Goal: Task Accomplishment & Management: Use online tool/utility

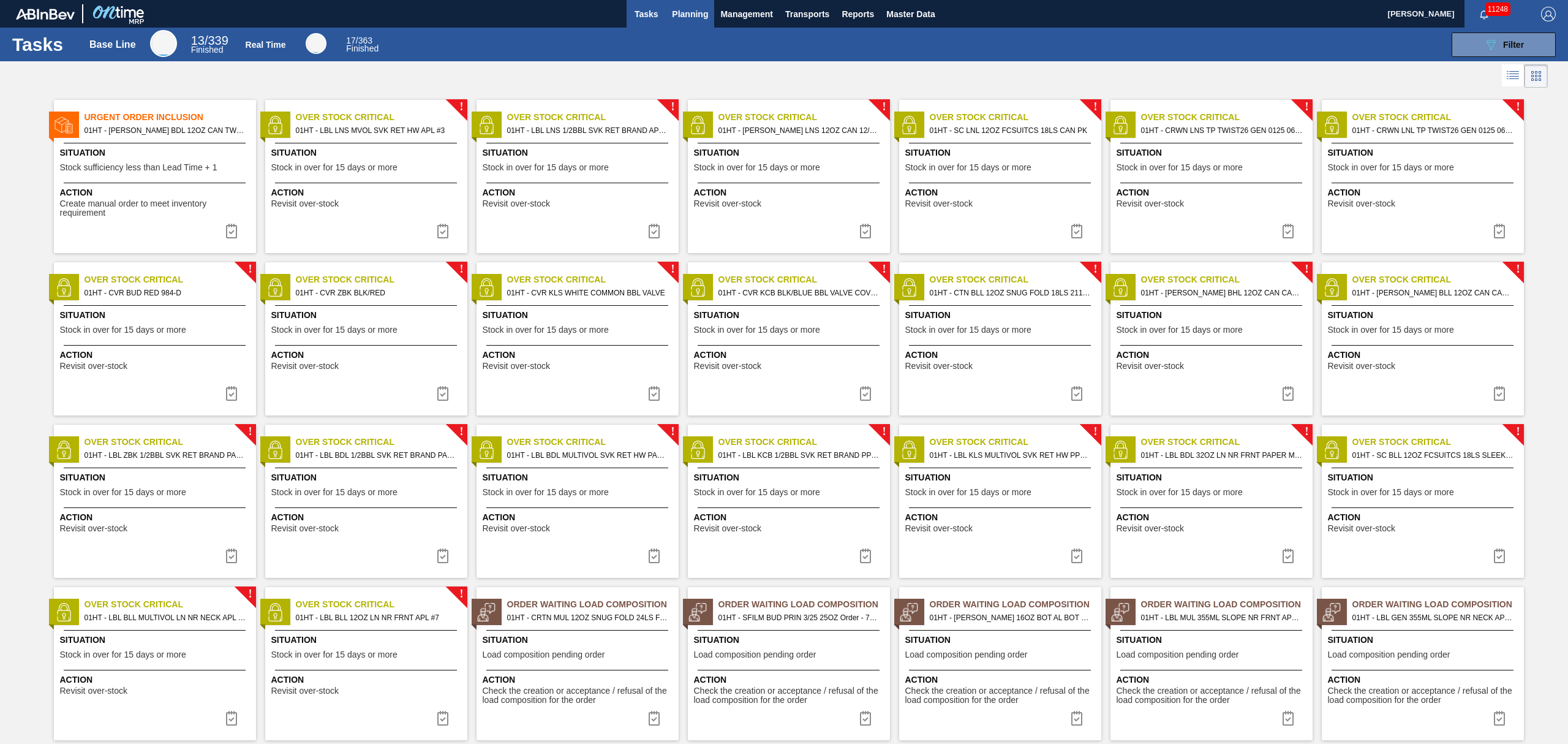
click at [691, 10] on span "Planning" at bounding box center [690, 14] width 36 height 15
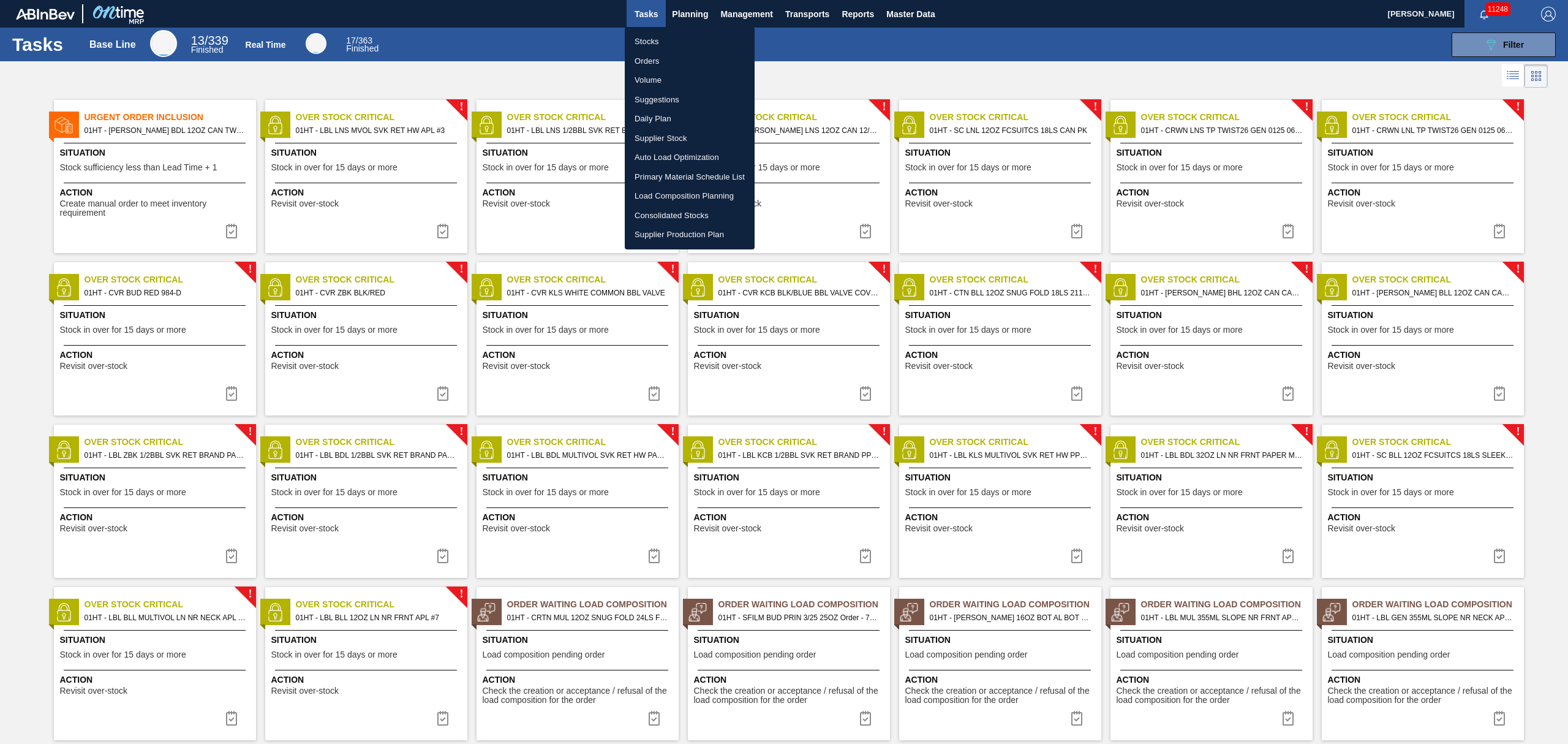
click at [665, 97] on li "Suggestions" at bounding box center [690, 100] width 130 height 20
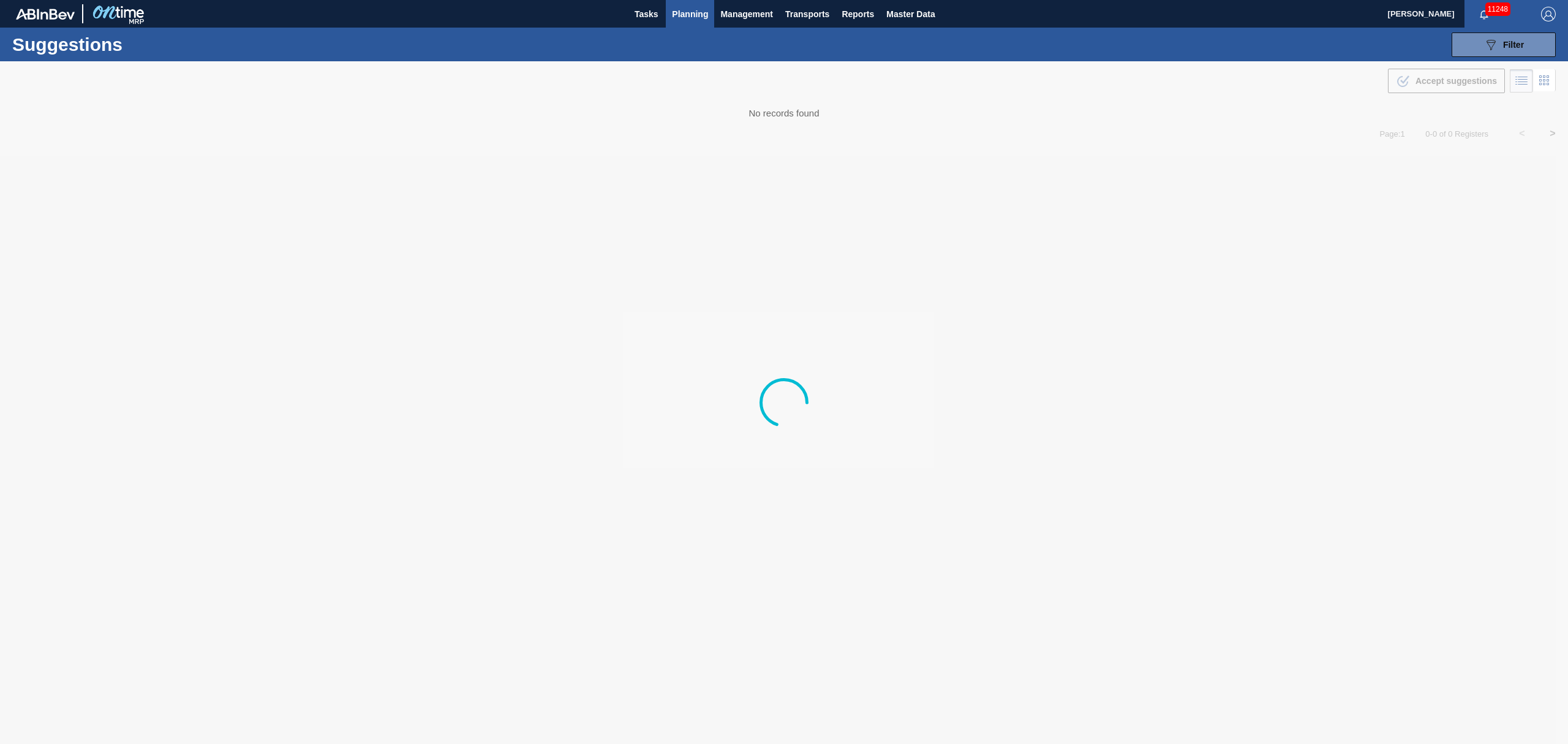
type from "[DATE]"
type to "[DATE]"
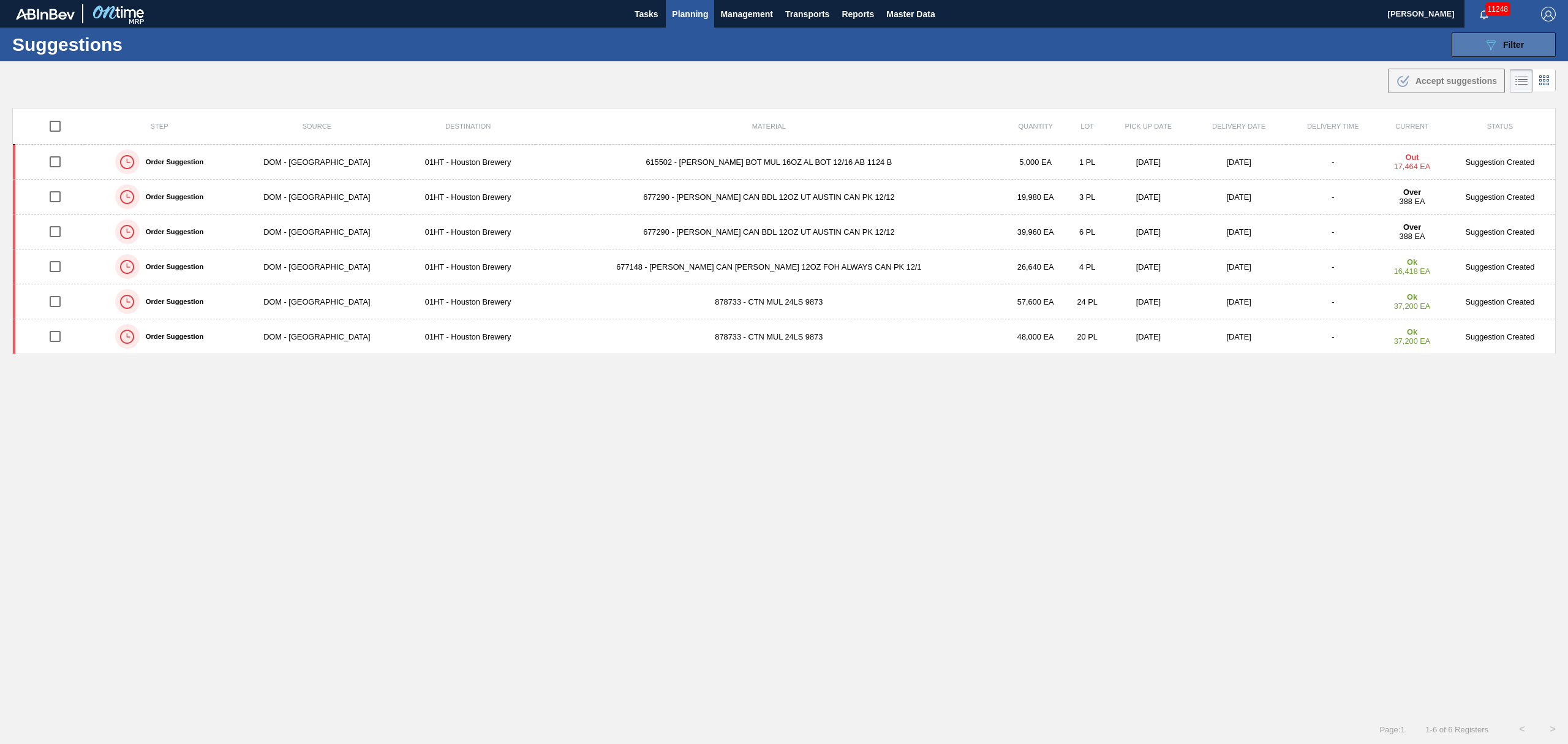
click at [1507, 42] on span "Filter" at bounding box center [1513, 44] width 21 height 10
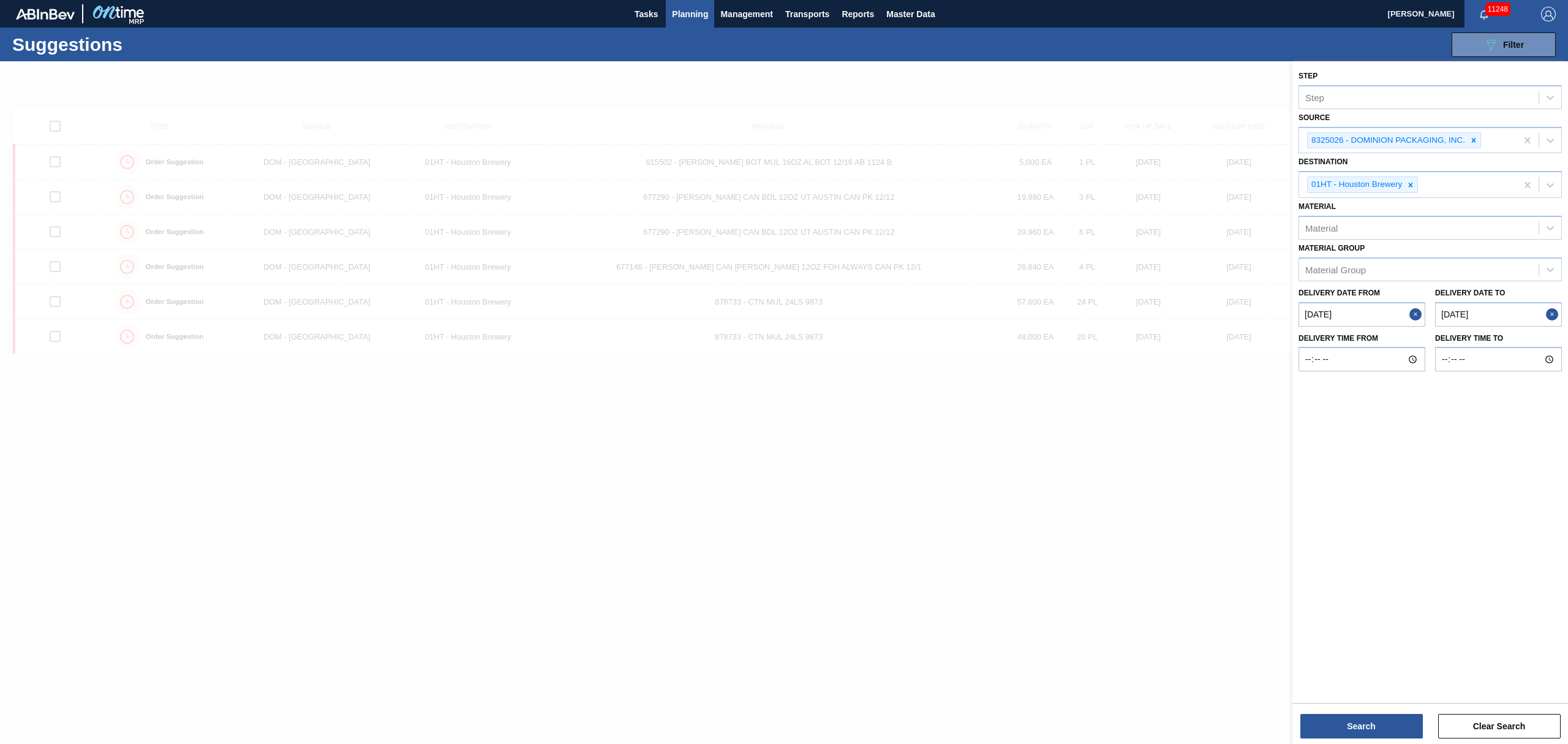
click at [1056, 182] on div at bounding box center [784, 433] width 1568 height 744
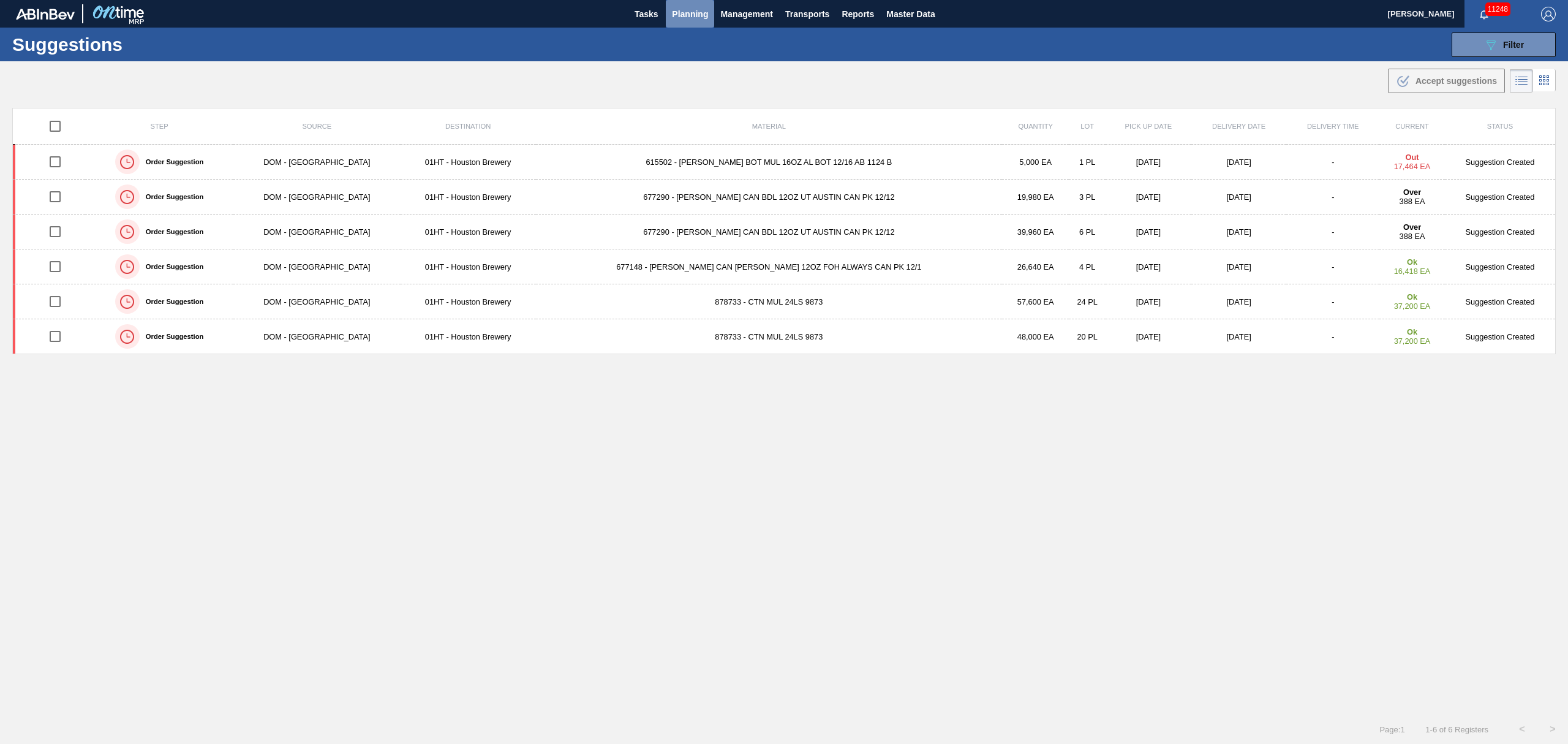
click at [687, 14] on span "Planning" at bounding box center [690, 14] width 36 height 15
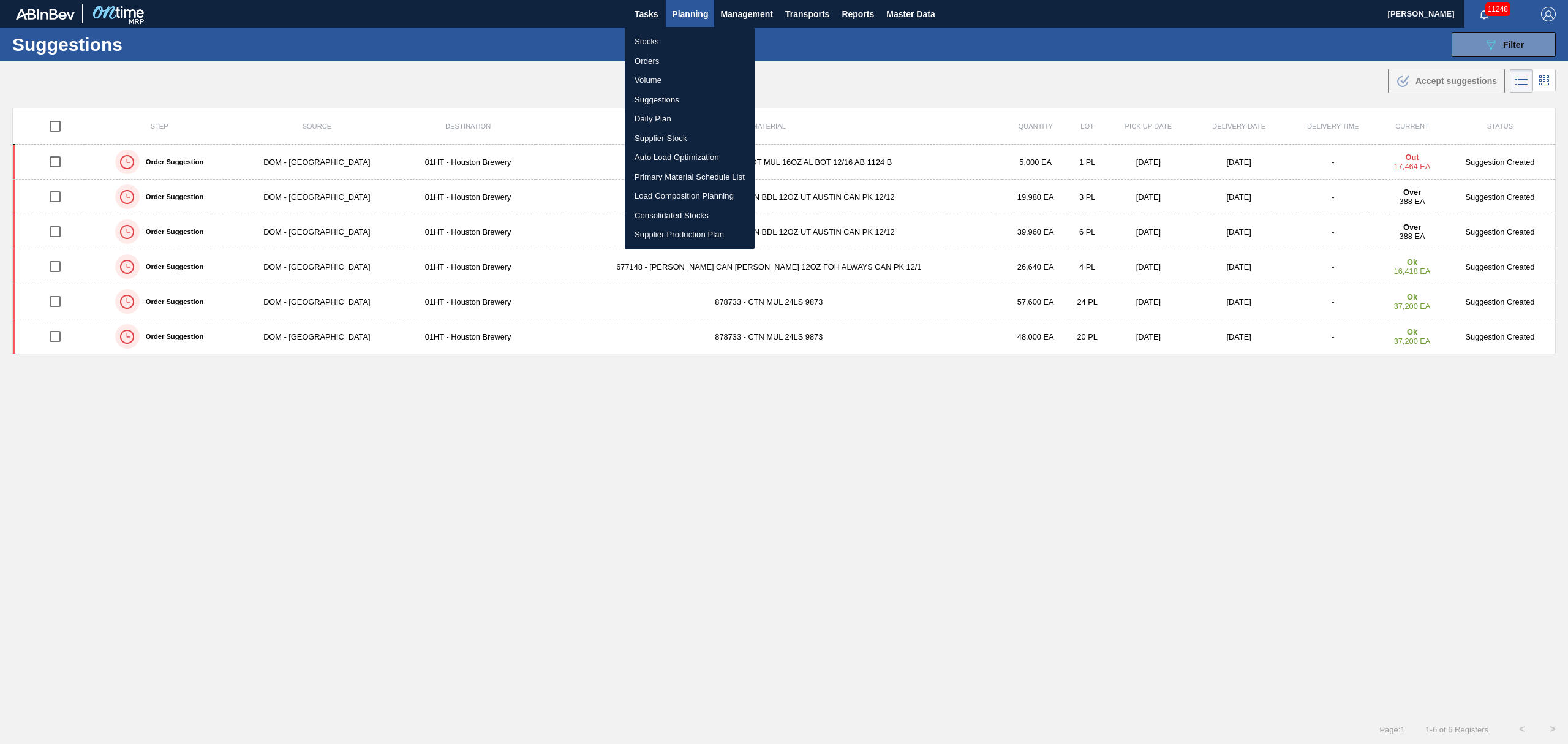
click at [886, 393] on div at bounding box center [784, 372] width 1568 height 744
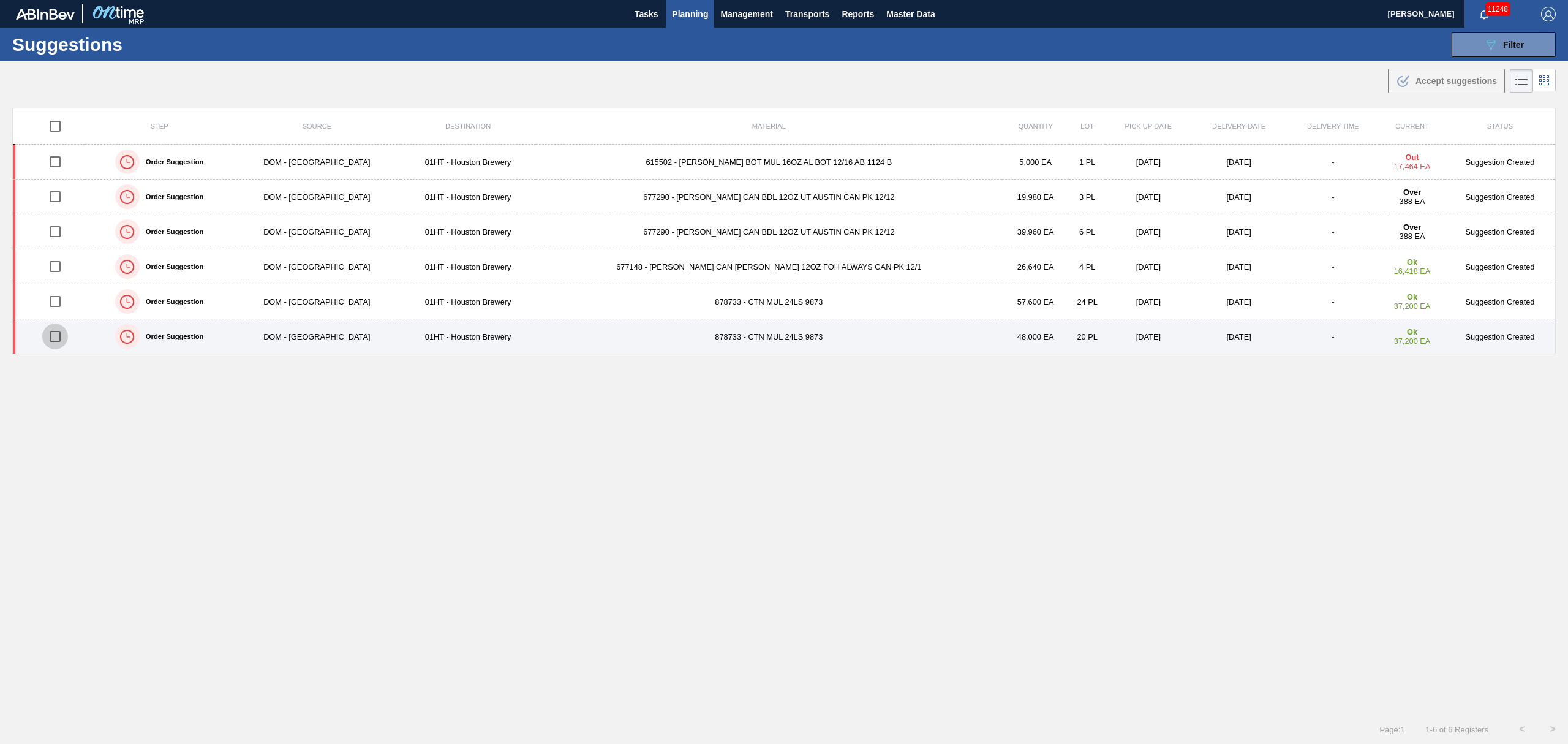
click at [61, 338] on input "checkbox" at bounding box center [55, 336] width 25 height 25
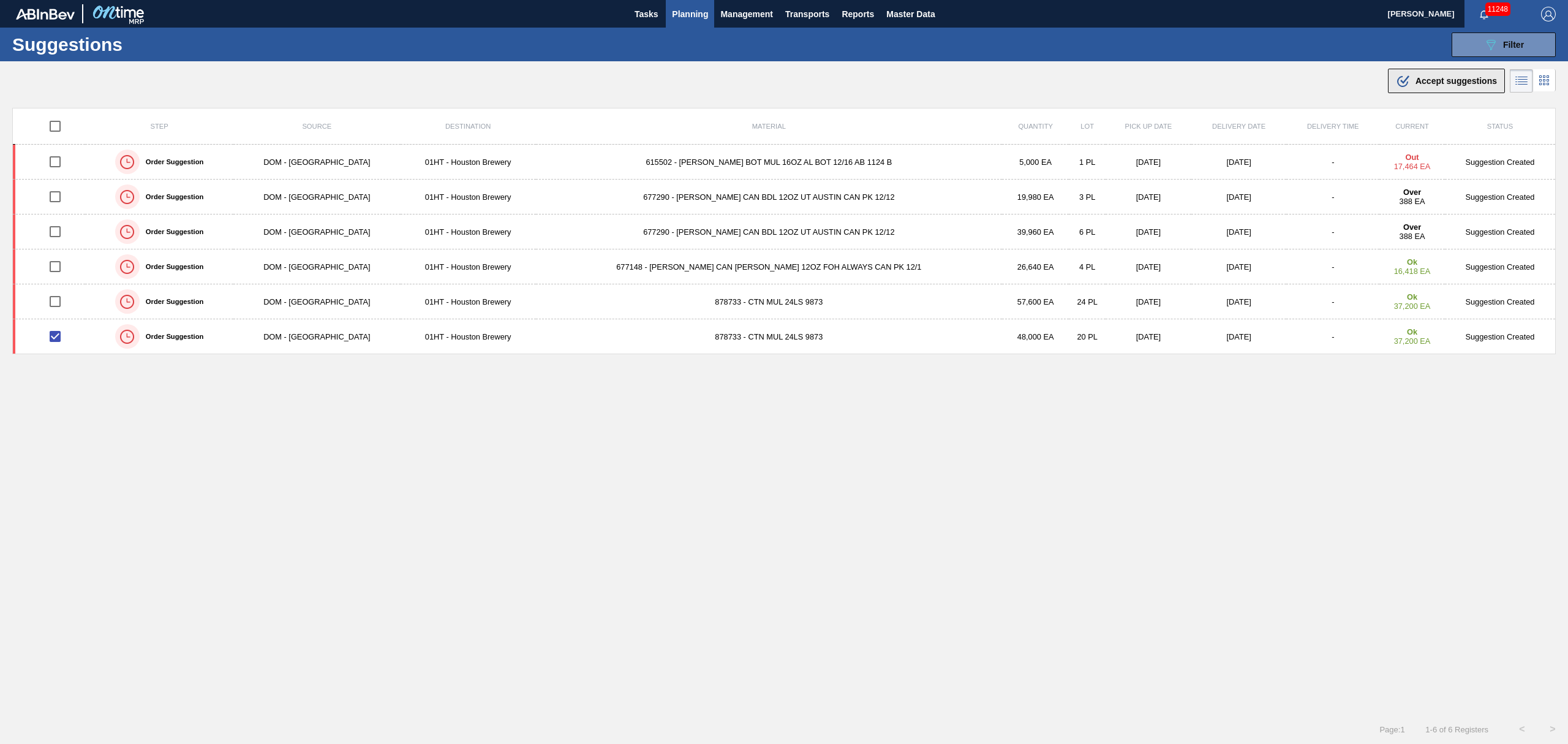
click at [1437, 72] on button ".b{fill:var(--color-action-default)} Accept suggestions" at bounding box center [1447, 81] width 117 height 25
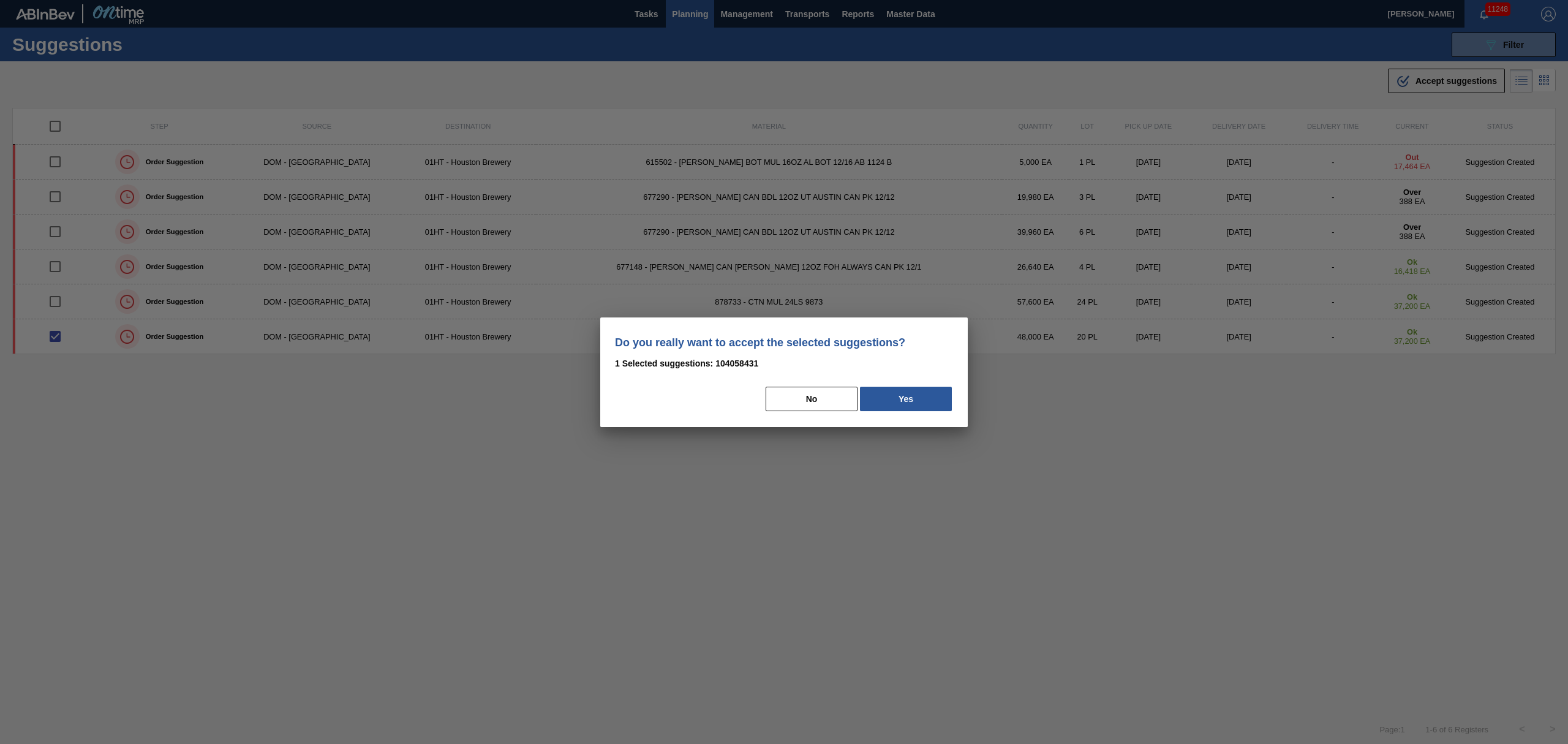
drag, startPoint x: 927, startPoint y: 398, endPoint x: 756, endPoint y: 363, distance: 174.5
click at [919, 395] on button "Yes" at bounding box center [905, 399] width 92 height 25
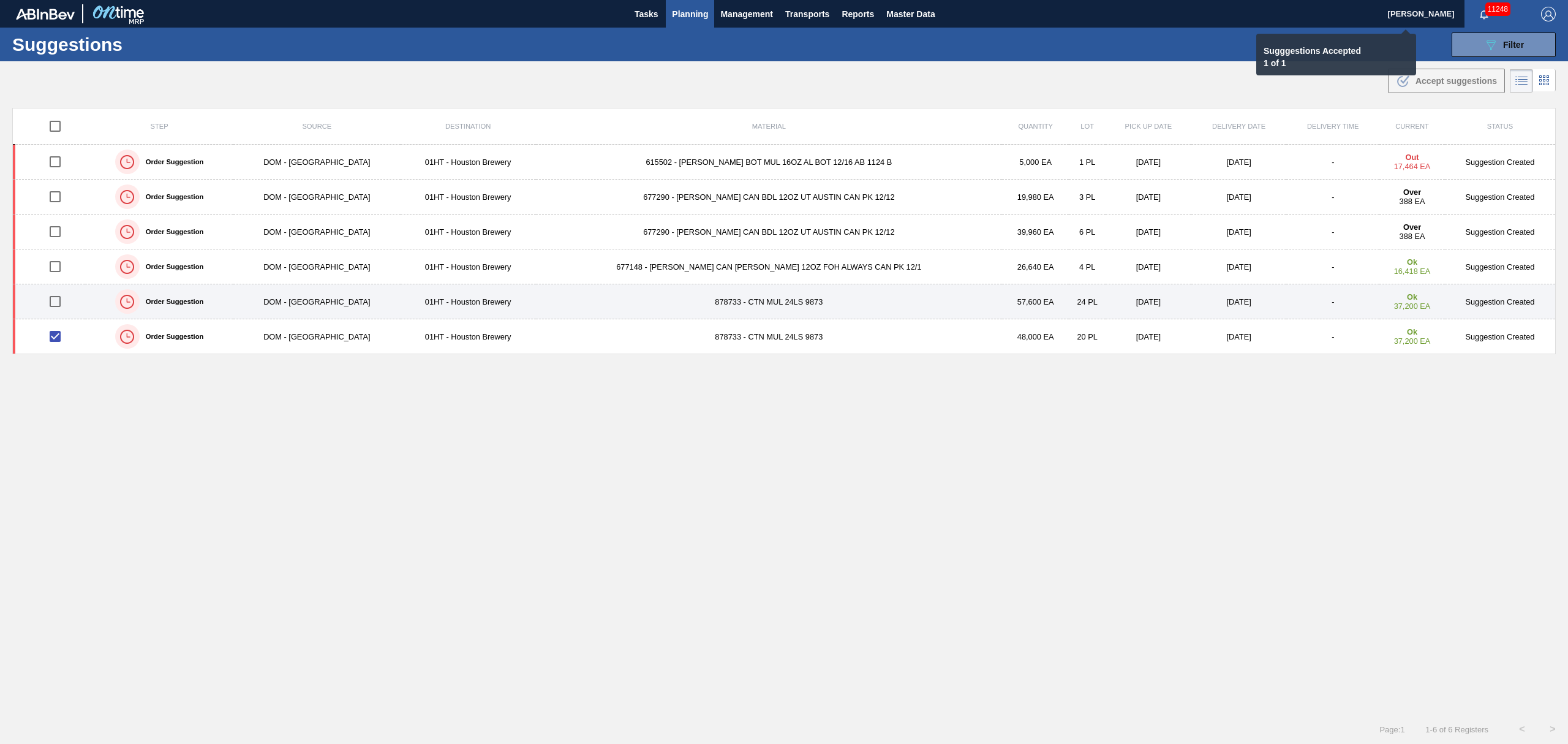
checkbox input "false"
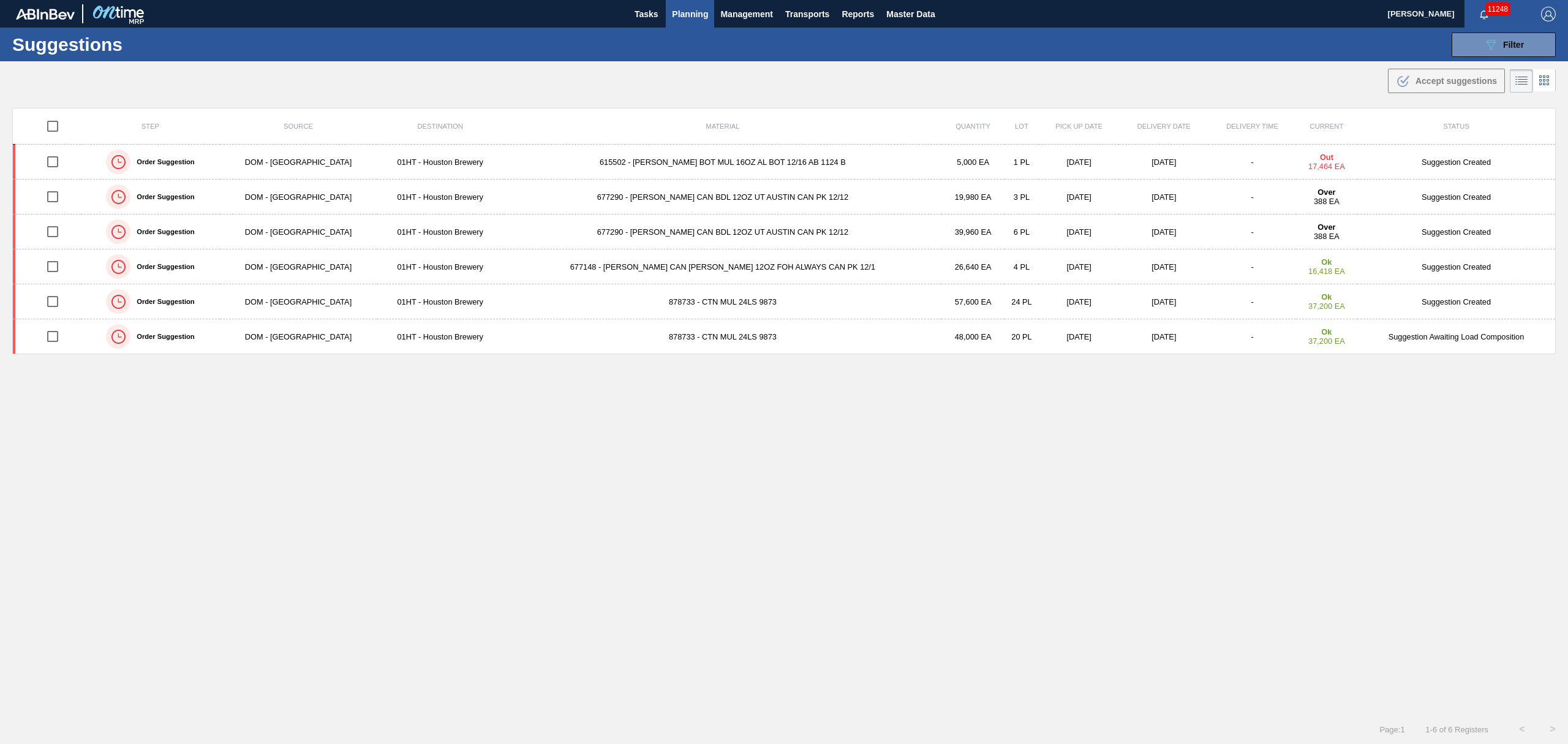
click at [693, 15] on span "Planning" at bounding box center [690, 14] width 36 height 15
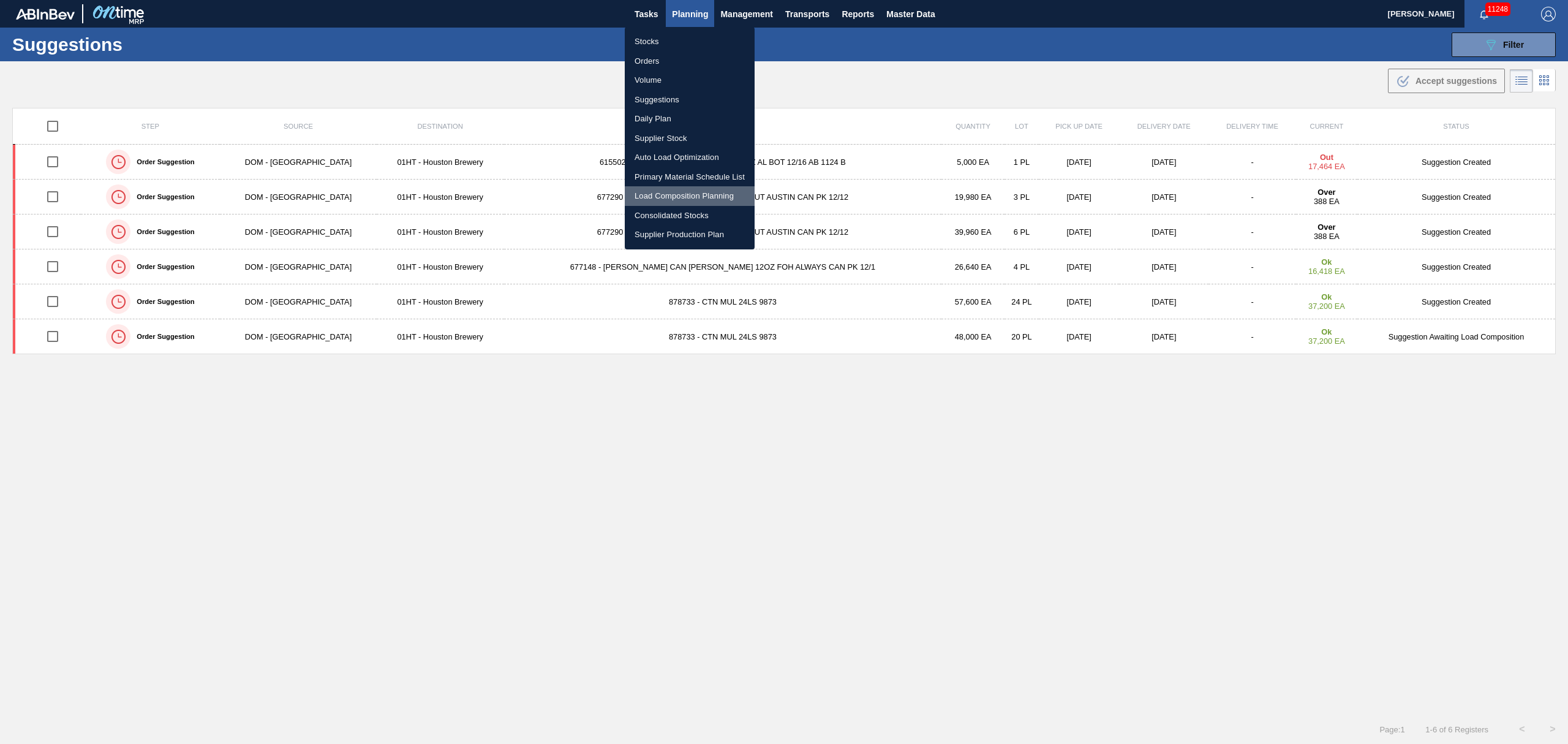
click at [684, 191] on li "Load Composition Planning" at bounding box center [690, 196] width 130 height 20
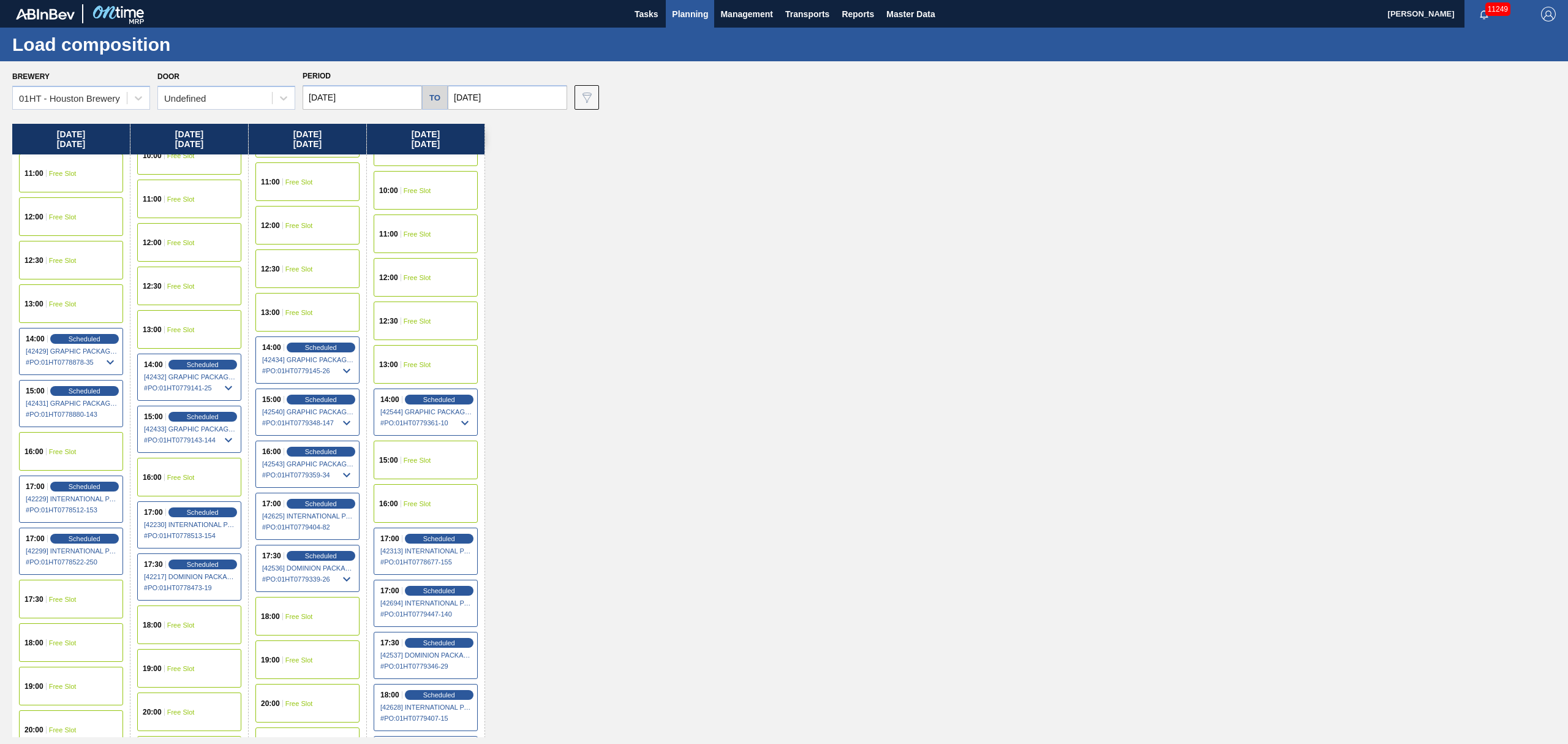
scroll to position [572, 0]
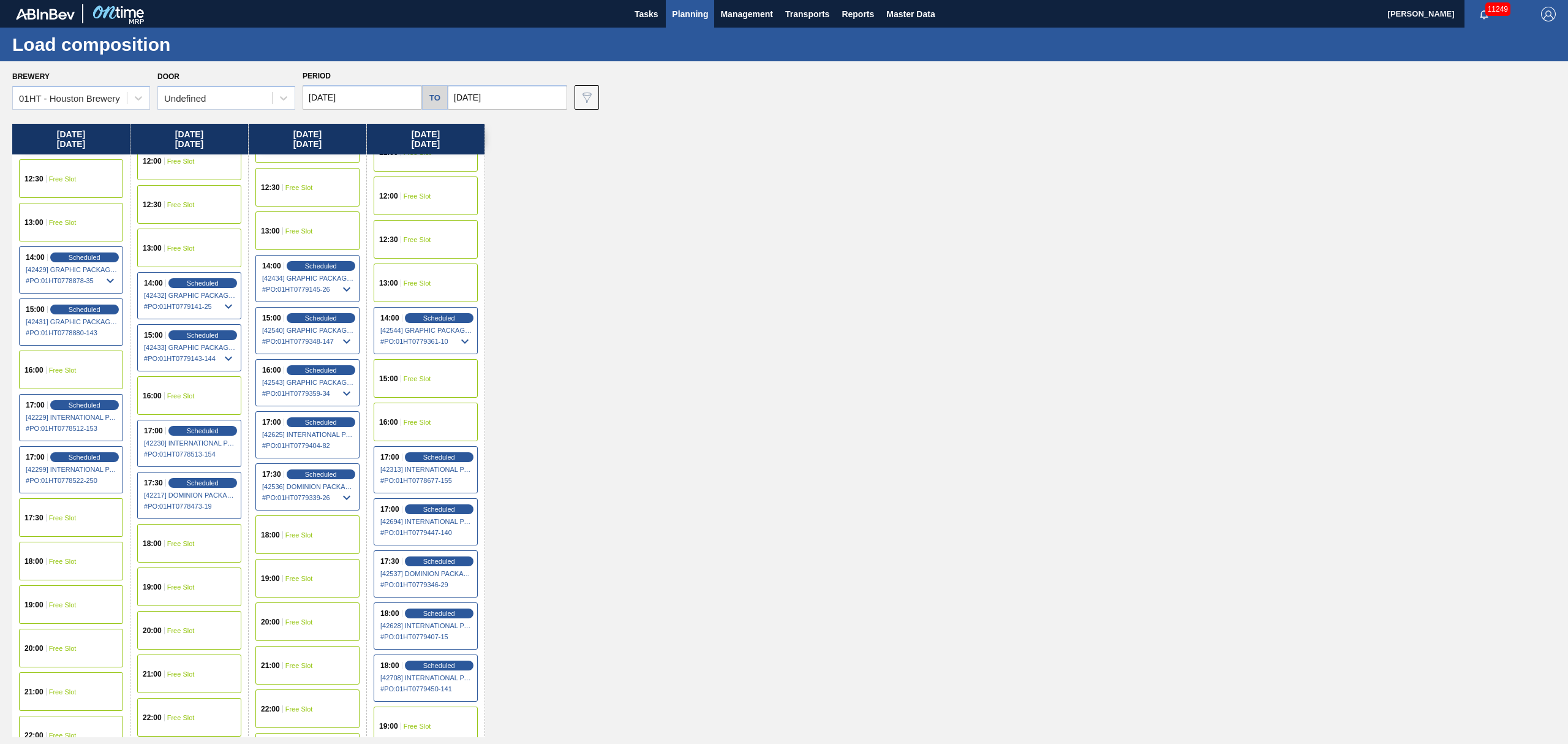
click at [169, 634] on span "Free Slot" at bounding box center [181, 630] width 27 height 7
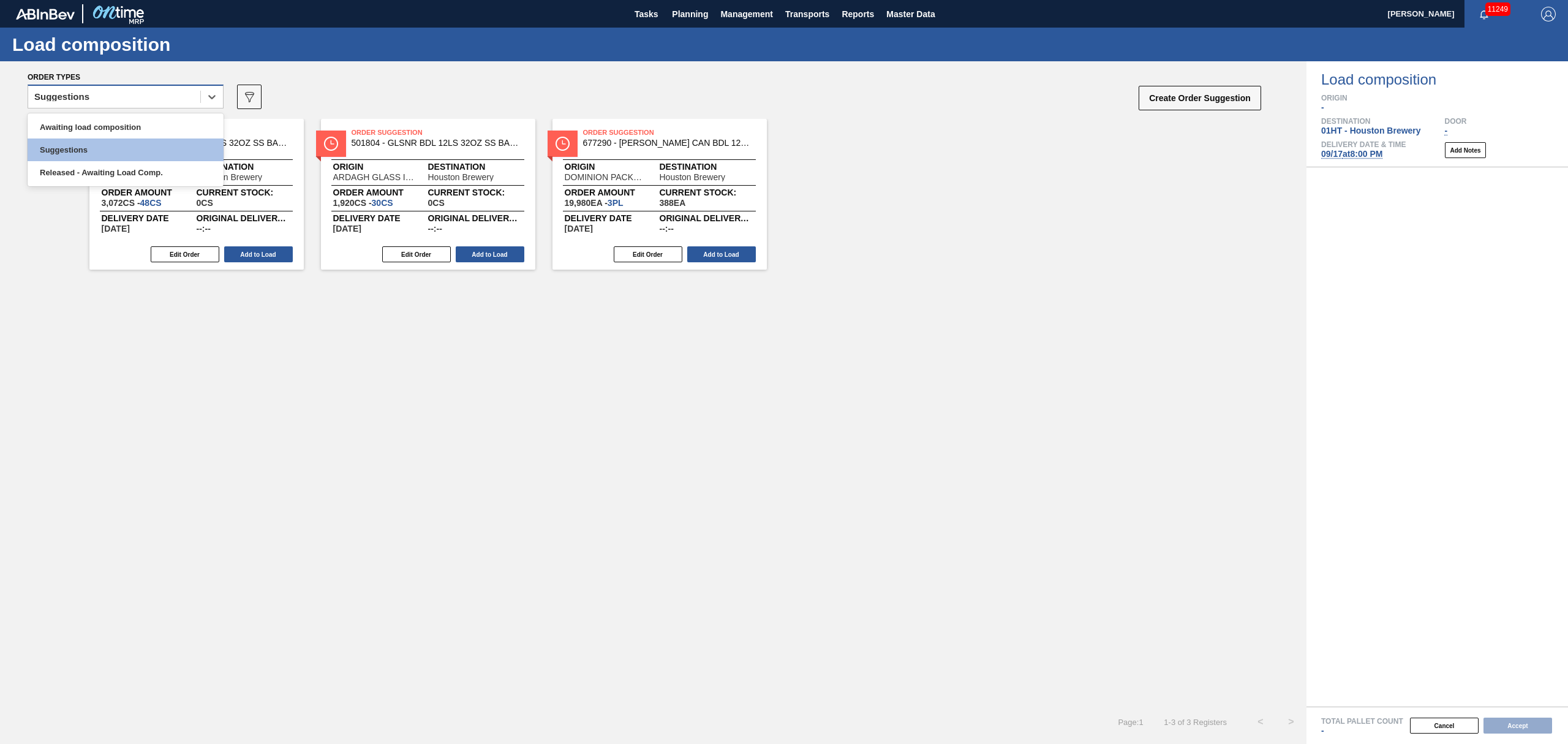
click at [180, 99] on div "Suggestions" at bounding box center [114, 97] width 172 height 18
click at [156, 125] on div "Awaiting load composition" at bounding box center [125, 127] width 196 height 23
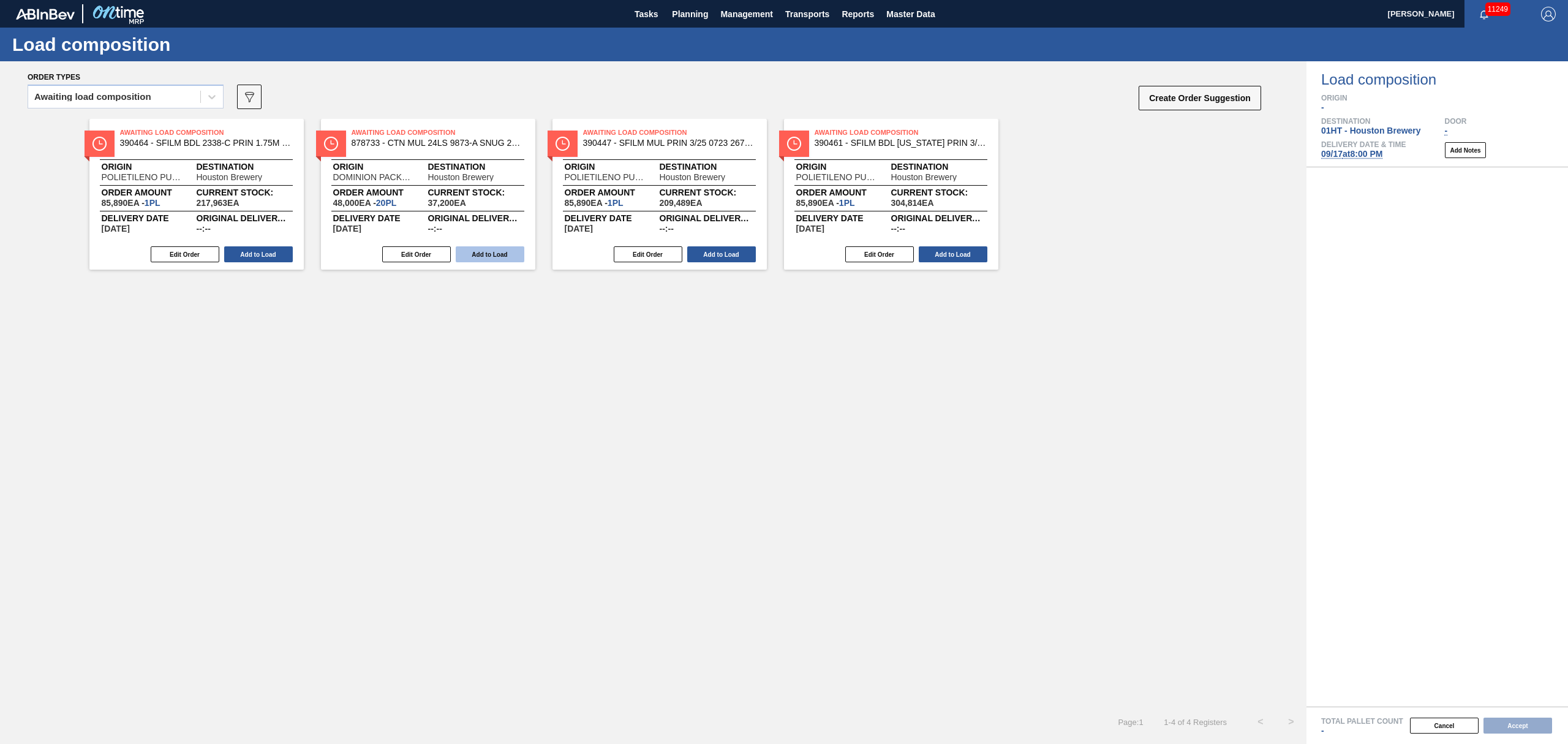
click at [488, 249] on button "Add to Load" at bounding box center [489, 254] width 68 height 16
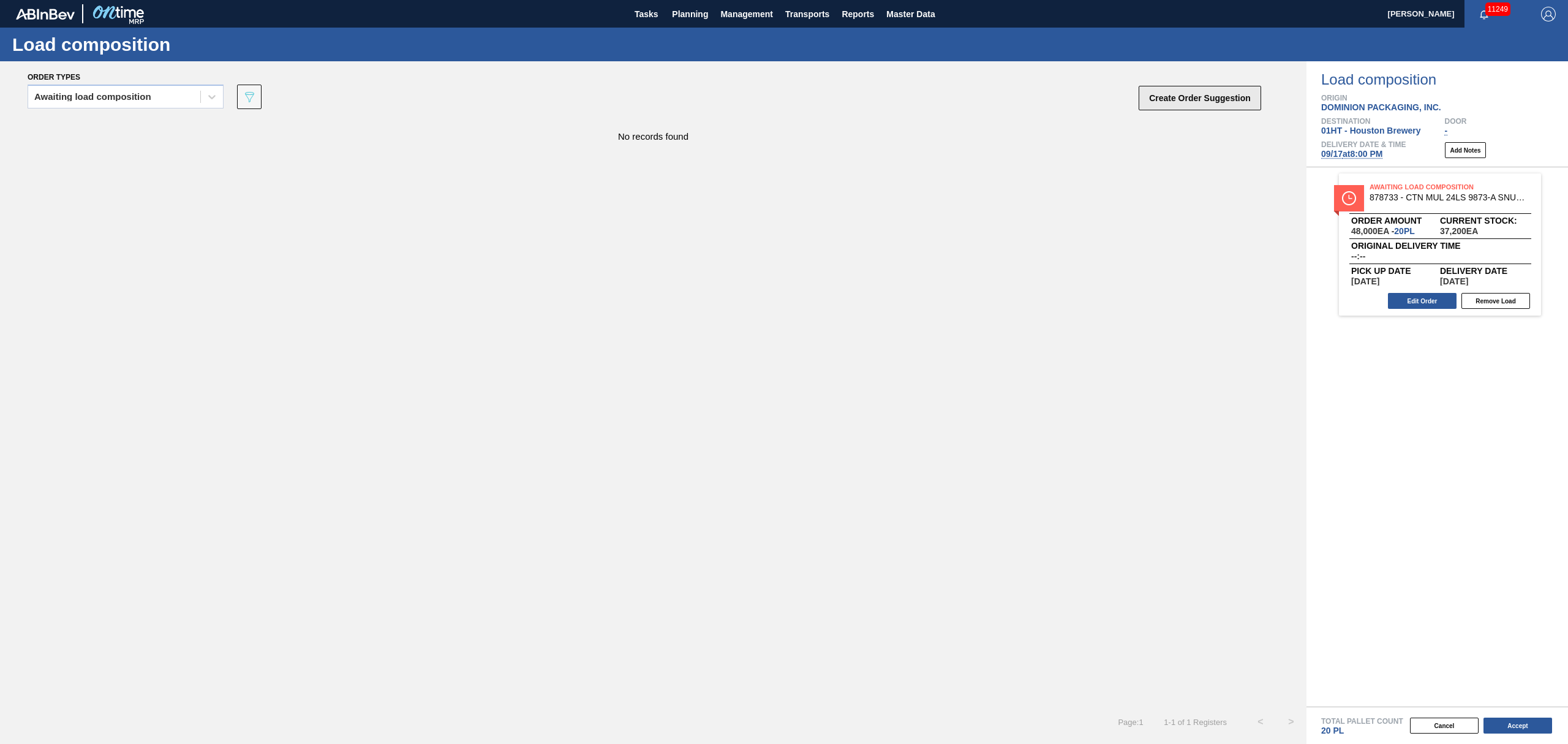
click at [1195, 93] on button "Create Order Suggestion" at bounding box center [1200, 98] width 123 height 25
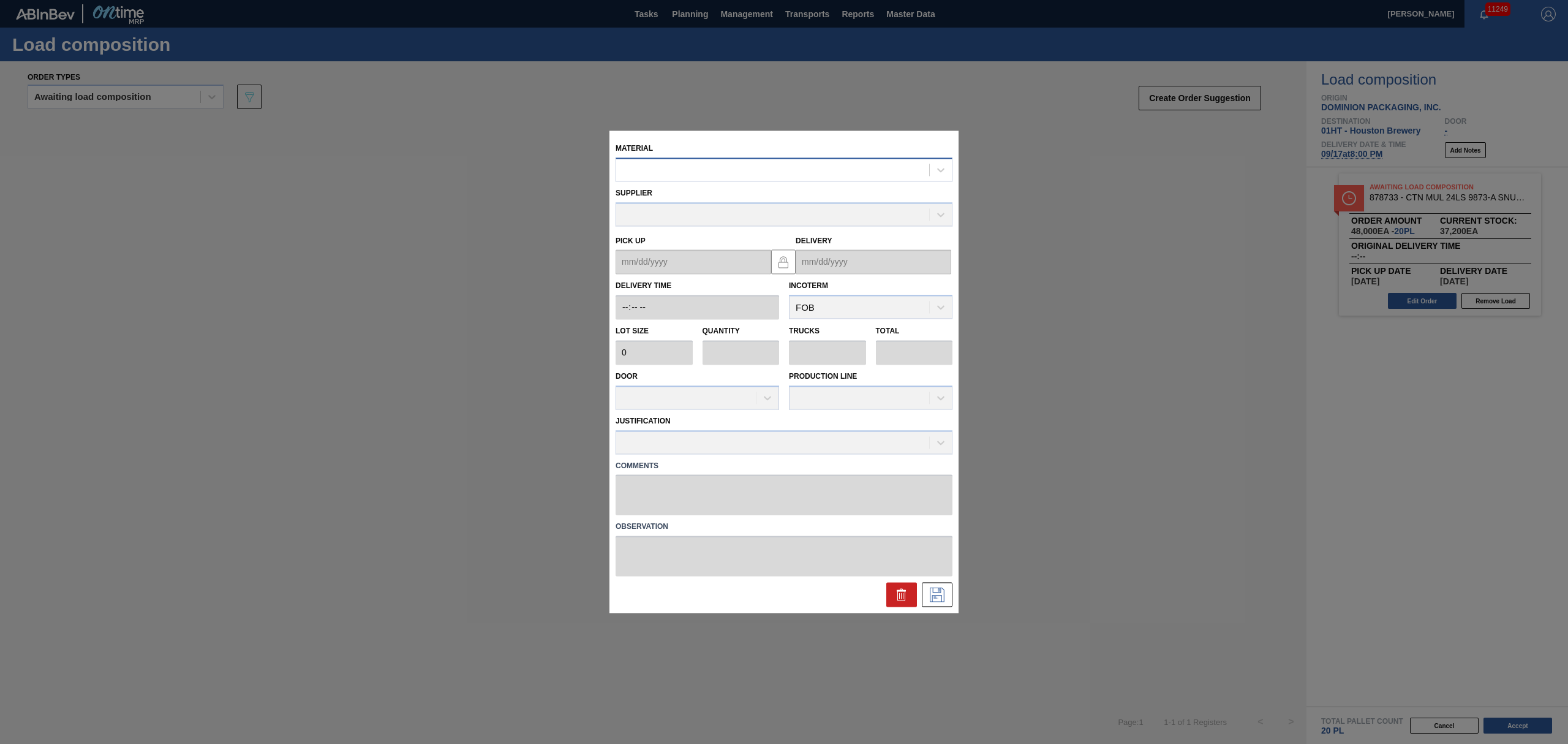
click at [703, 172] on div at bounding box center [772, 170] width 313 height 18
type input "677119"
type input "6,660"
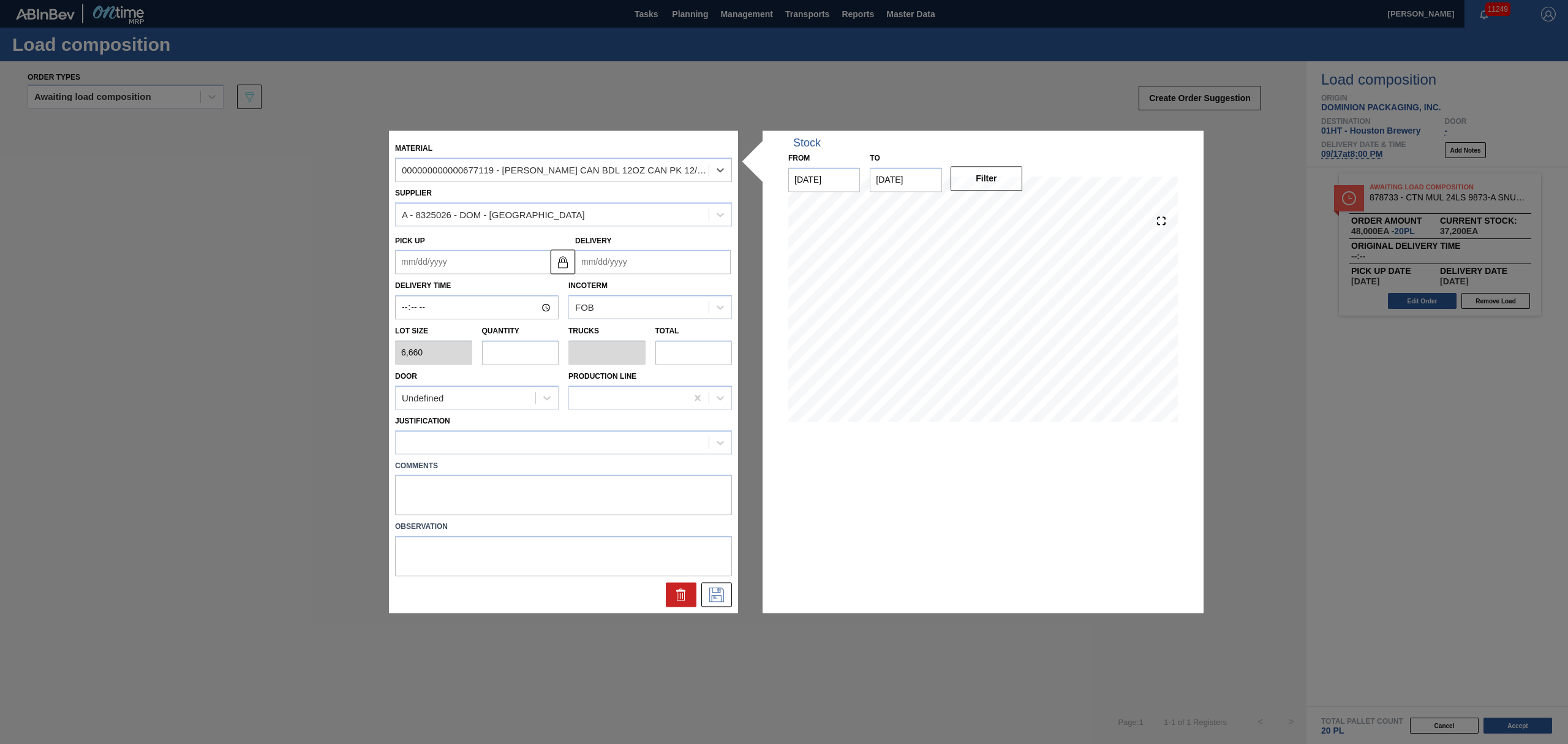
drag, startPoint x: 659, startPoint y: 253, endPoint x: 665, endPoint y: 256, distance: 6.7
click at [659, 253] on input "Delivery" at bounding box center [652, 262] width 156 height 25
click at [610, 302] on div "Mo" at bounding box center [609, 306] width 16 height 16
click at [646, 368] on div "17" at bounding box center [648, 370] width 16 height 16
type up "[DATE]"
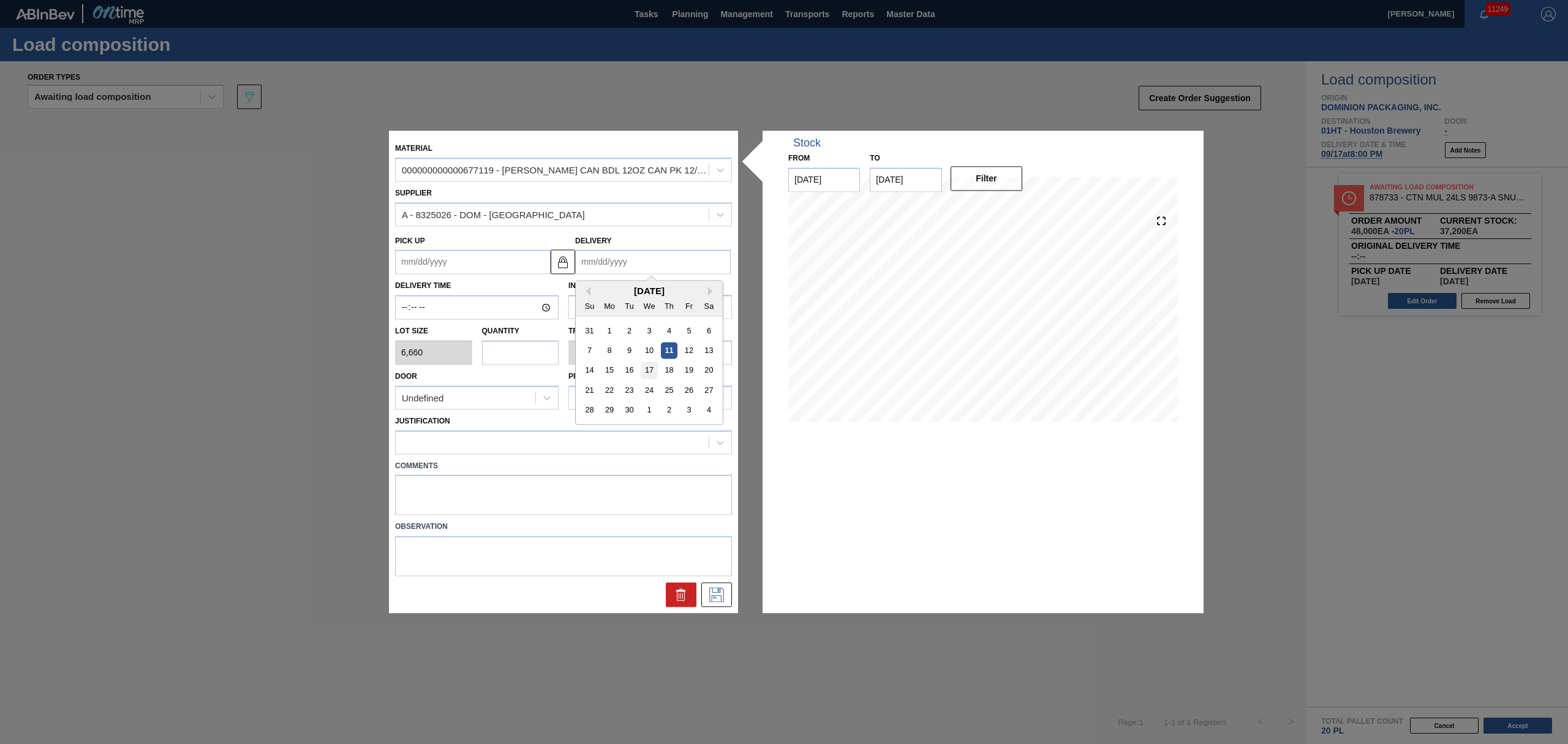
type input "[DATE]"
click at [456, 444] on div at bounding box center [552, 441] width 313 height 18
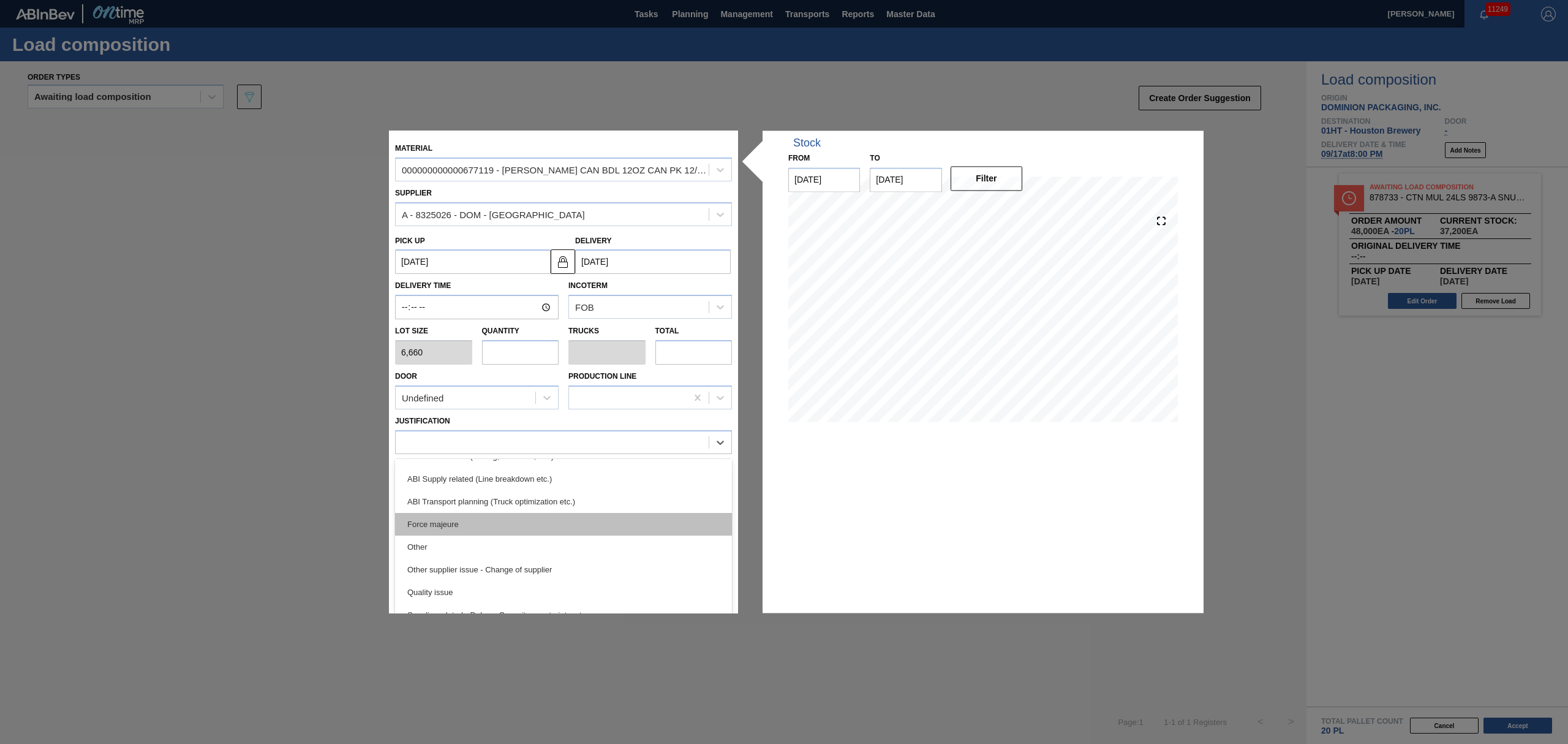
scroll to position [147, 0]
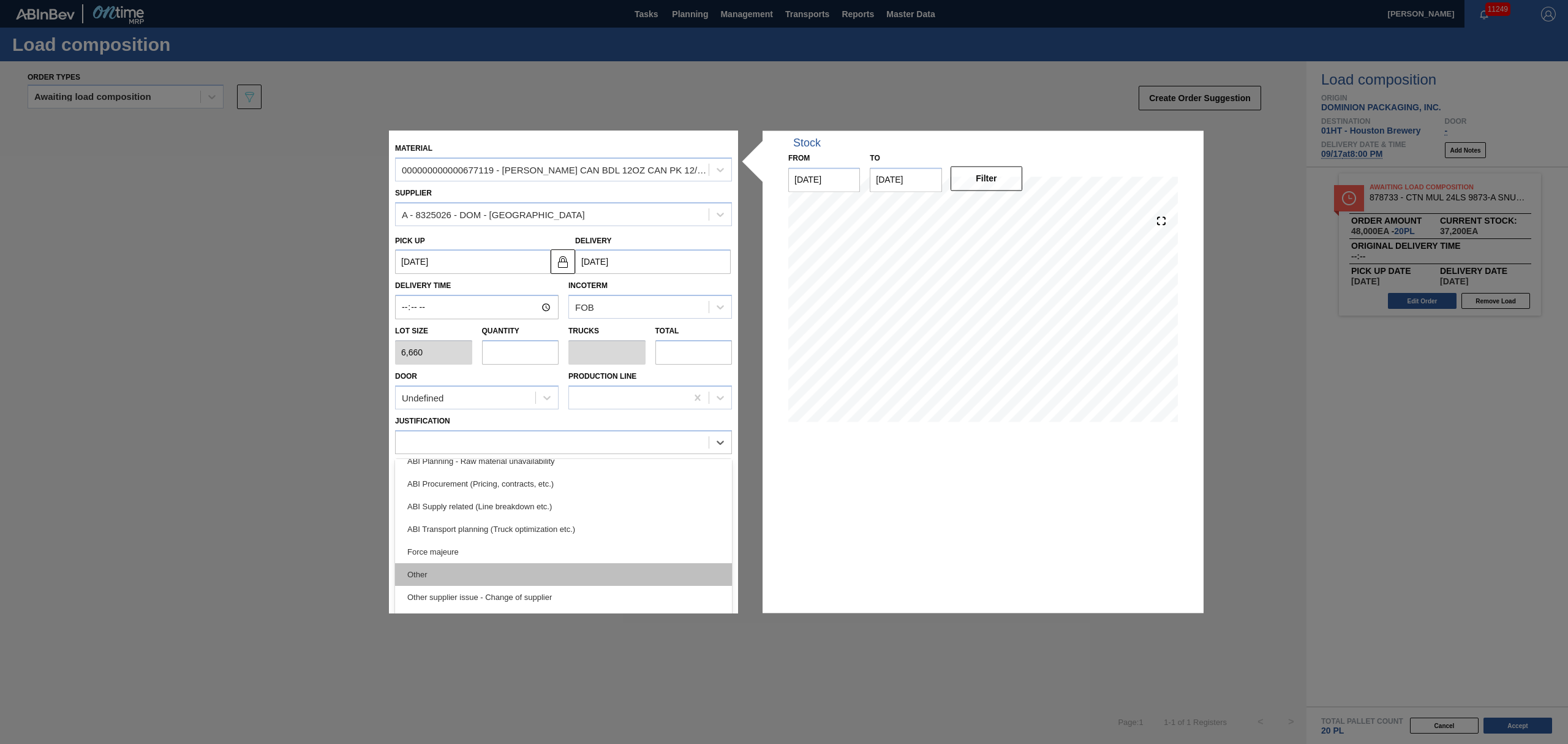
click at [546, 569] on div "Other" at bounding box center [563, 574] width 337 height 23
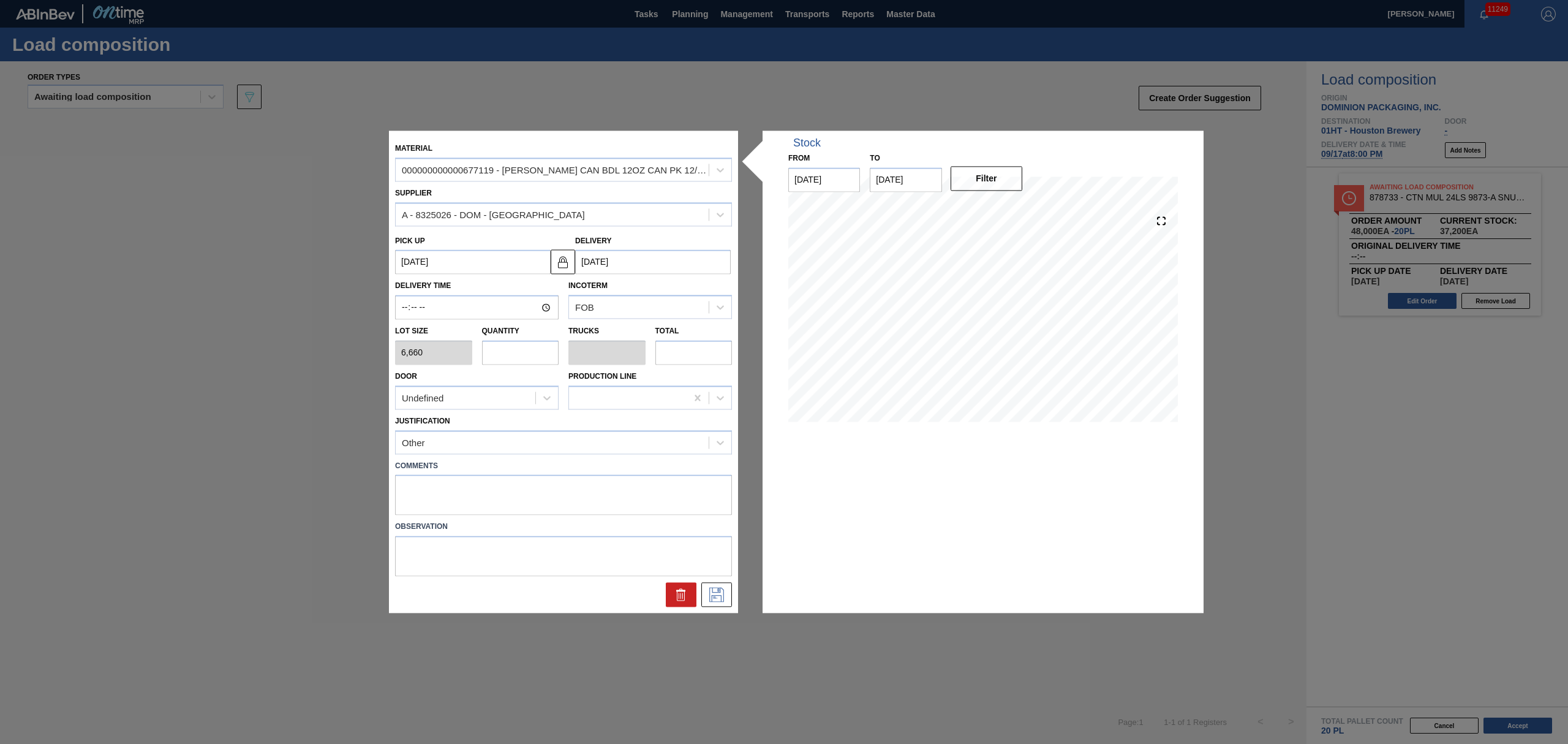
click at [525, 356] on input "text" at bounding box center [521, 353] width 77 height 25
type input "7"
type input "0.259"
type input "46,620"
type input "7"
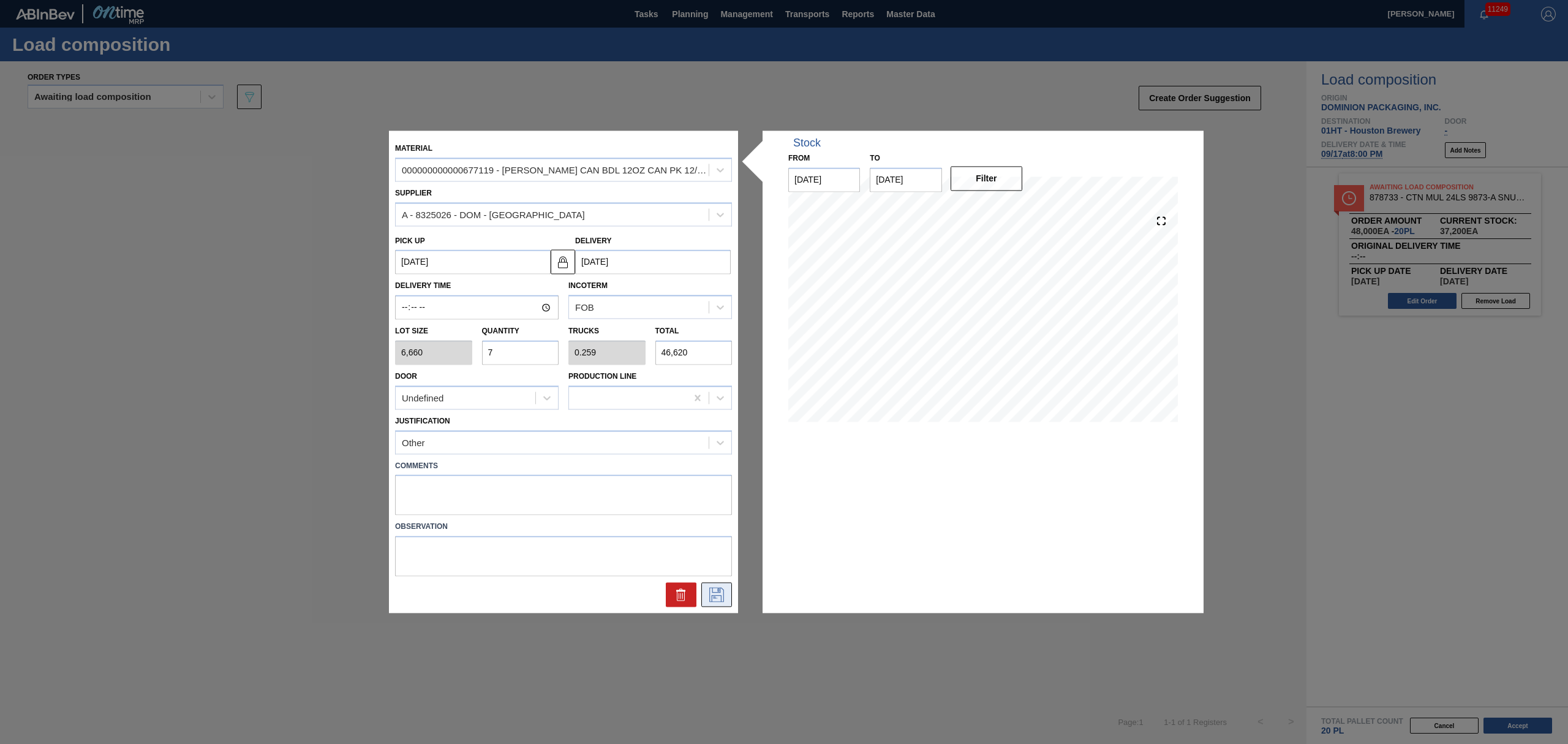
click at [718, 594] on icon at bounding box center [717, 595] width 20 height 15
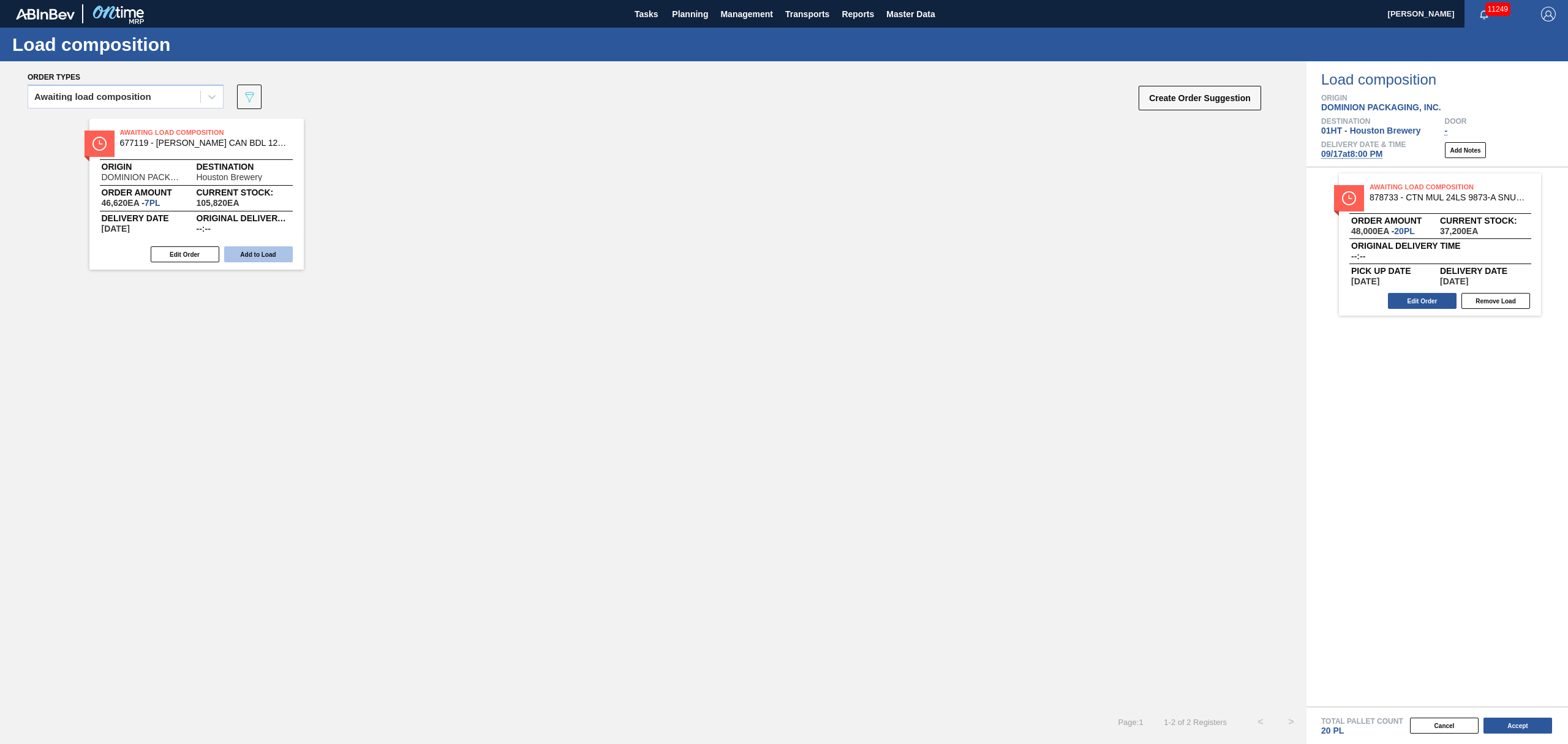
click at [245, 250] on button "Add to Load" at bounding box center [258, 254] width 68 height 16
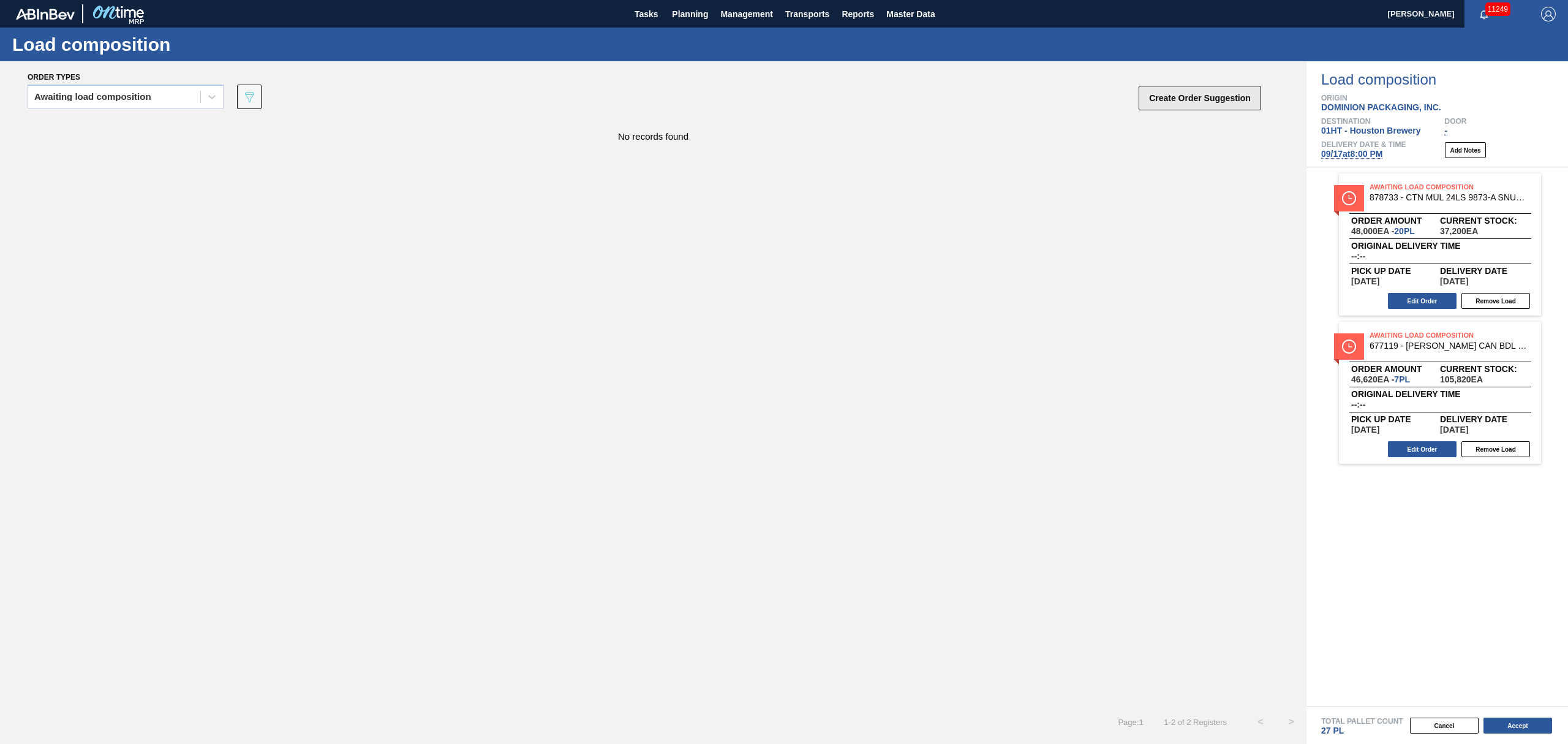
click at [1212, 98] on button "Create Order Suggestion" at bounding box center [1200, 98] width 123 height 25
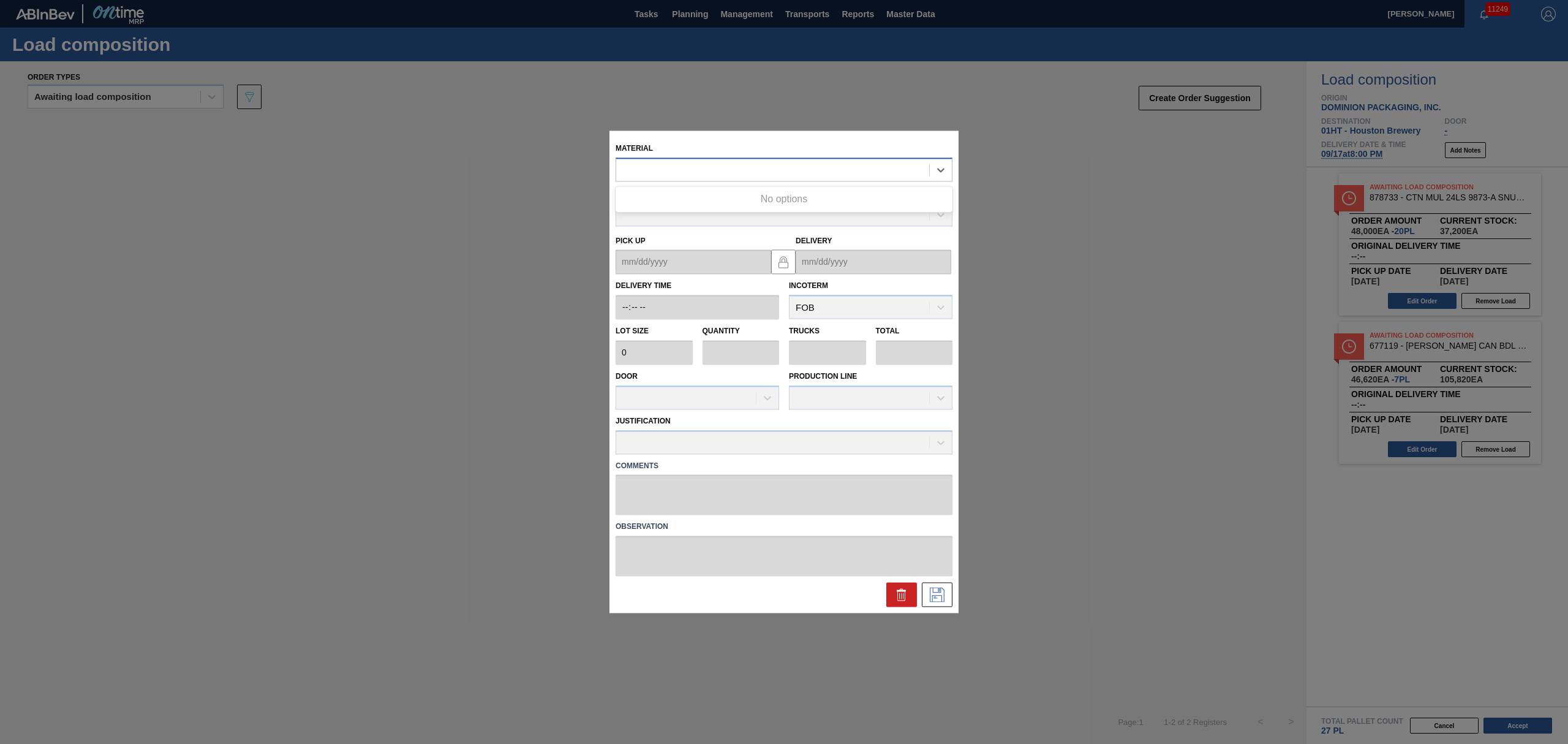
click at [816, 179] on div at bounding box center [783, 170] width 337 height 24
type input "677149"
type input "6,660"
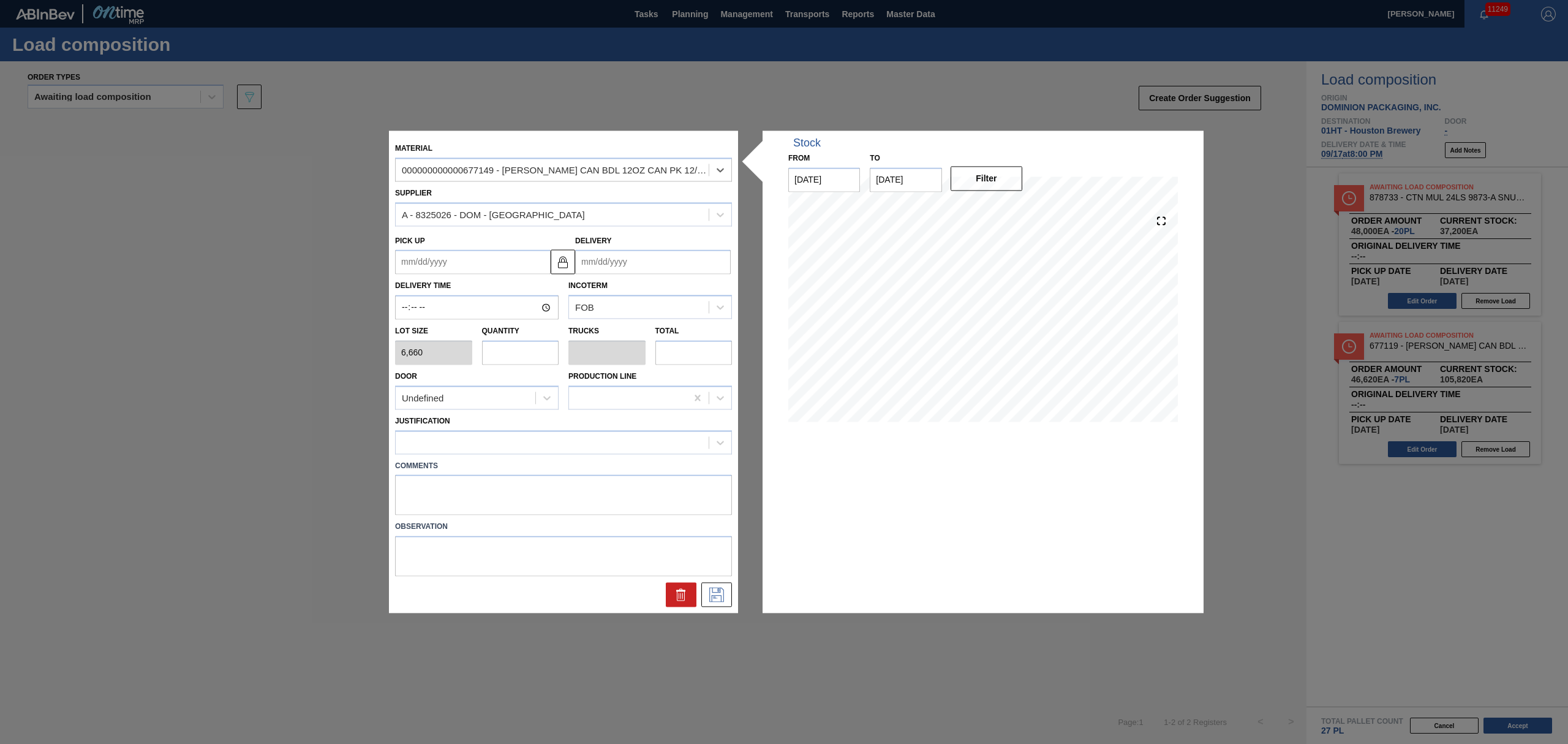
click at [607, 256] on input "Delivery" at bounding box center [652, 262] width 156 height 25
click at [600, 290] on div "[DATE]" at bounding box center [649, 291] width 147 height 10
click at [708, 290] on button "Next Month" at bounding box center [712, 291] width 8 height 8
click at [587, 294] on button "Previous Month" at bounding box center [586, 291] width 8 height 8
click at [655, 363] on div "17" at bounding box center [648, 370] width 16 height 16
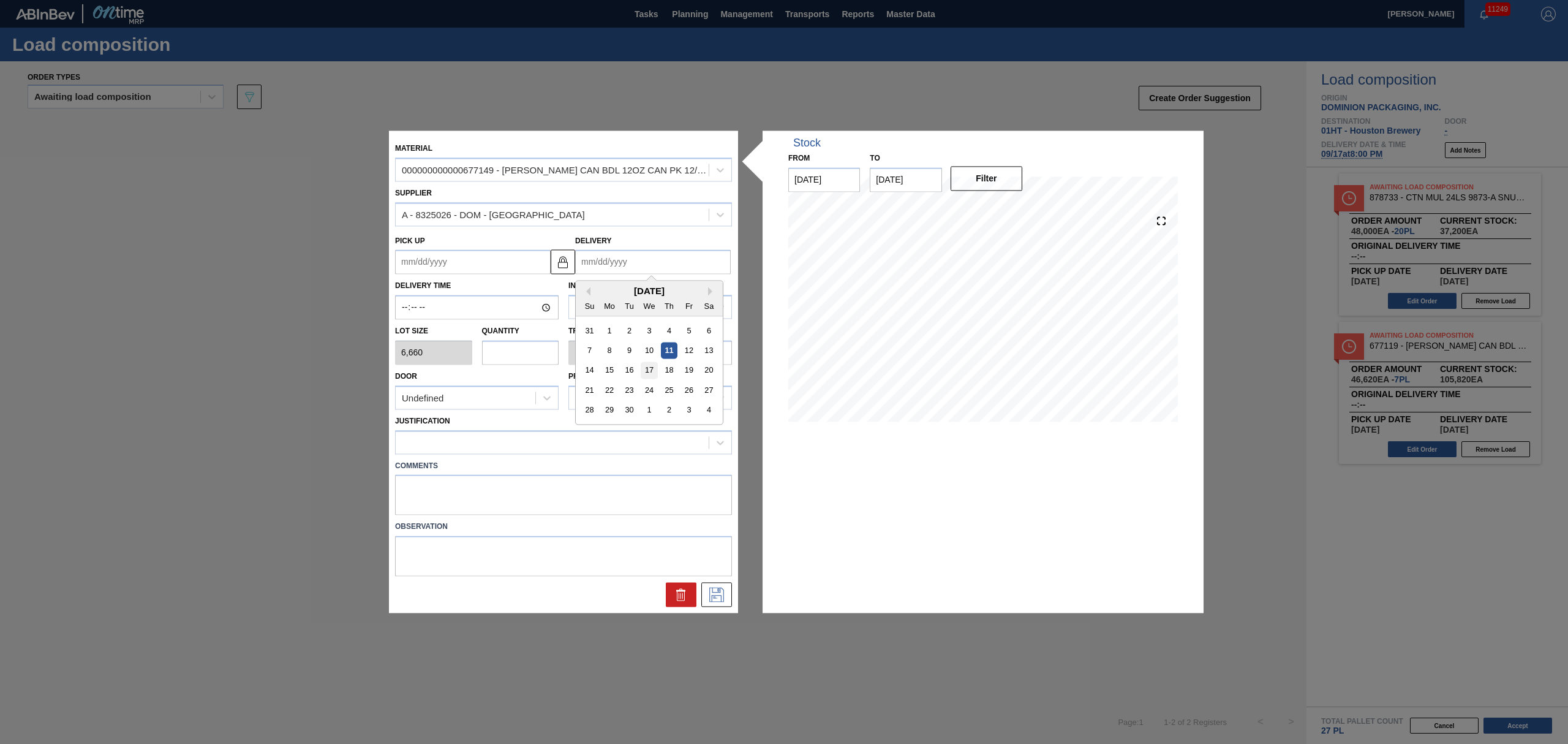
type up "[DATE]"
type input "[DATE]"
click at [525, 350] on input "text" at bounding box center [521, 353] width 77 height 25
type input "8"
type input "0.296"
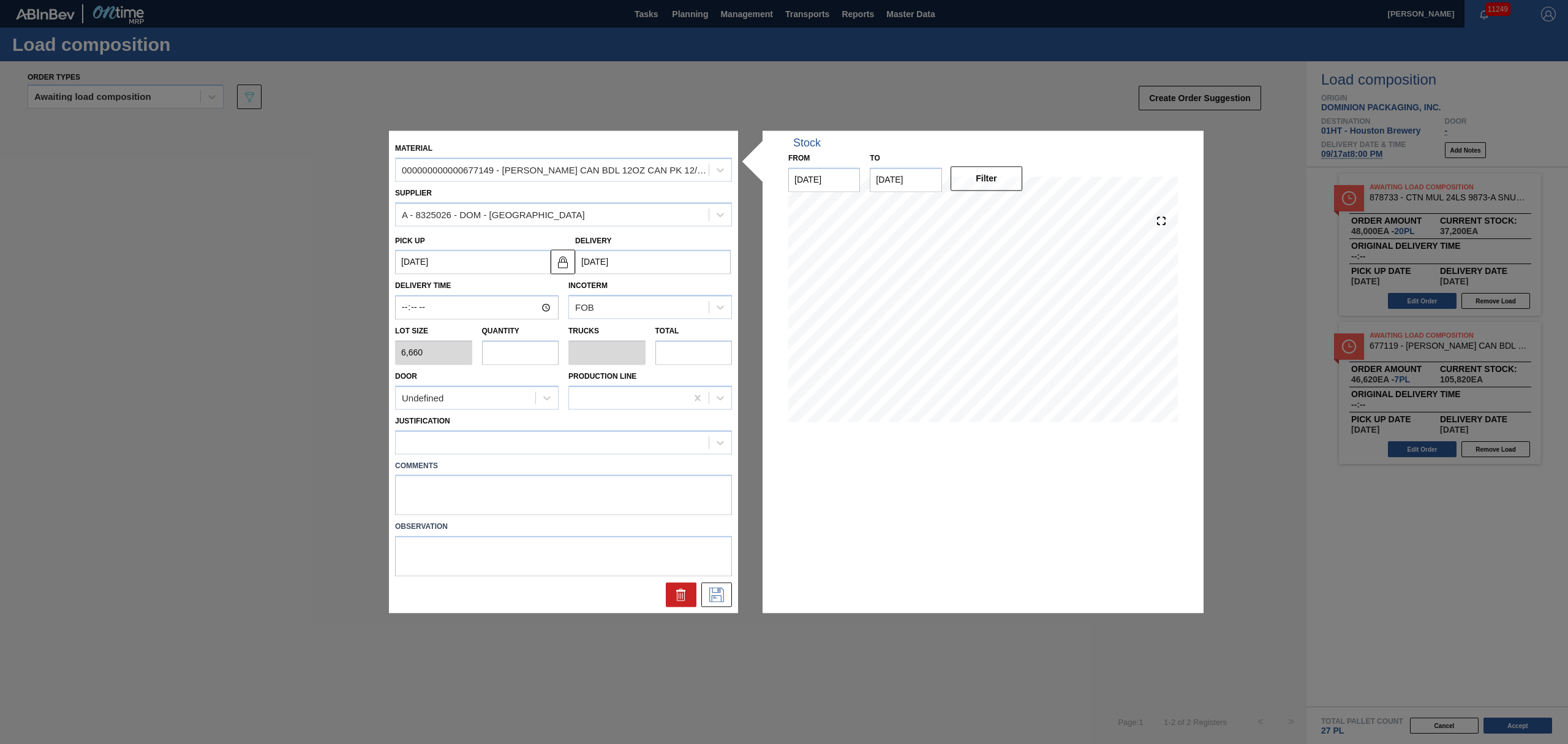
type input "53,280"
type input "0"
type input "7"
type input "0.259"
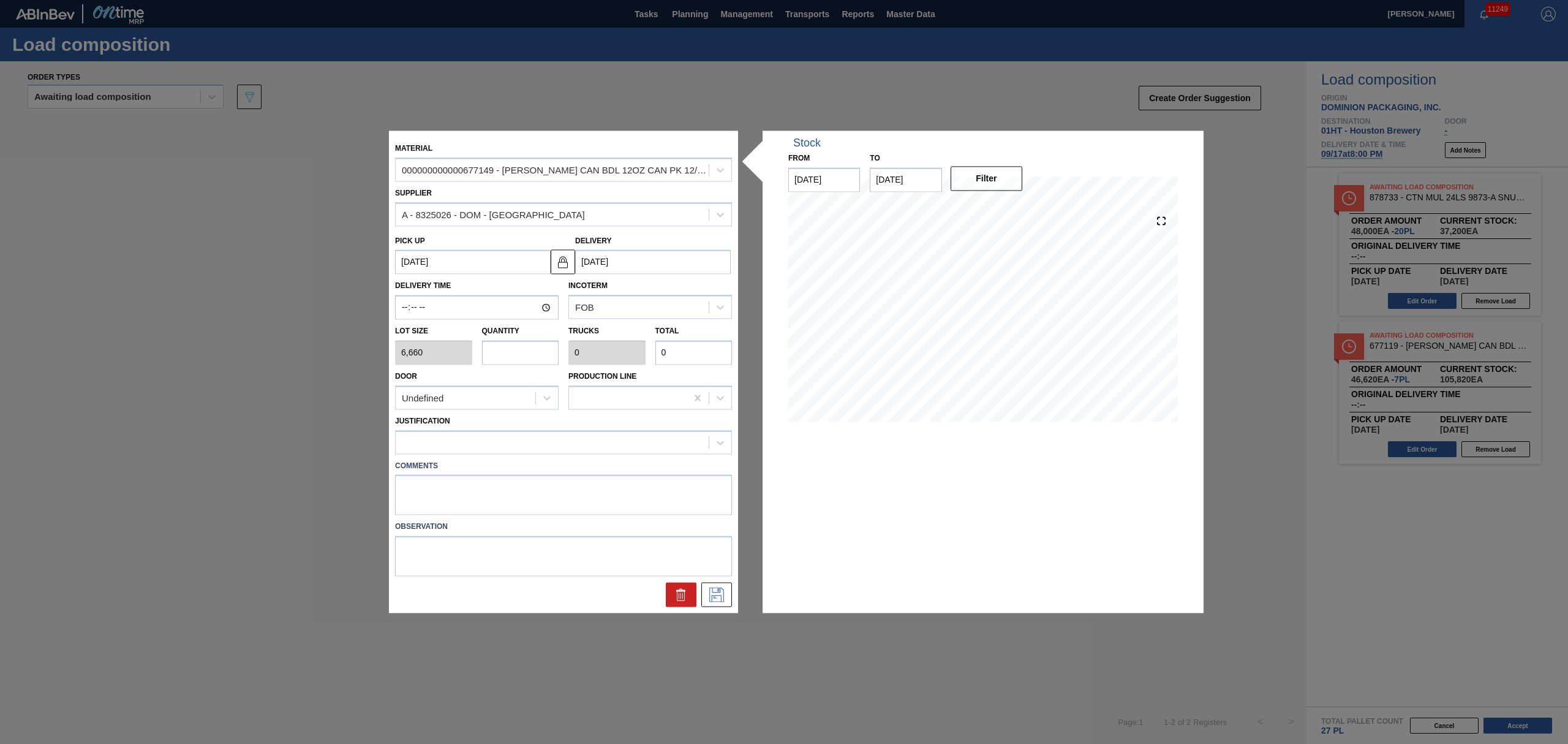
type input "46,620"
type input "7"
click at [529, 440] on div at bounding box center [552, 441] width 313 height 18
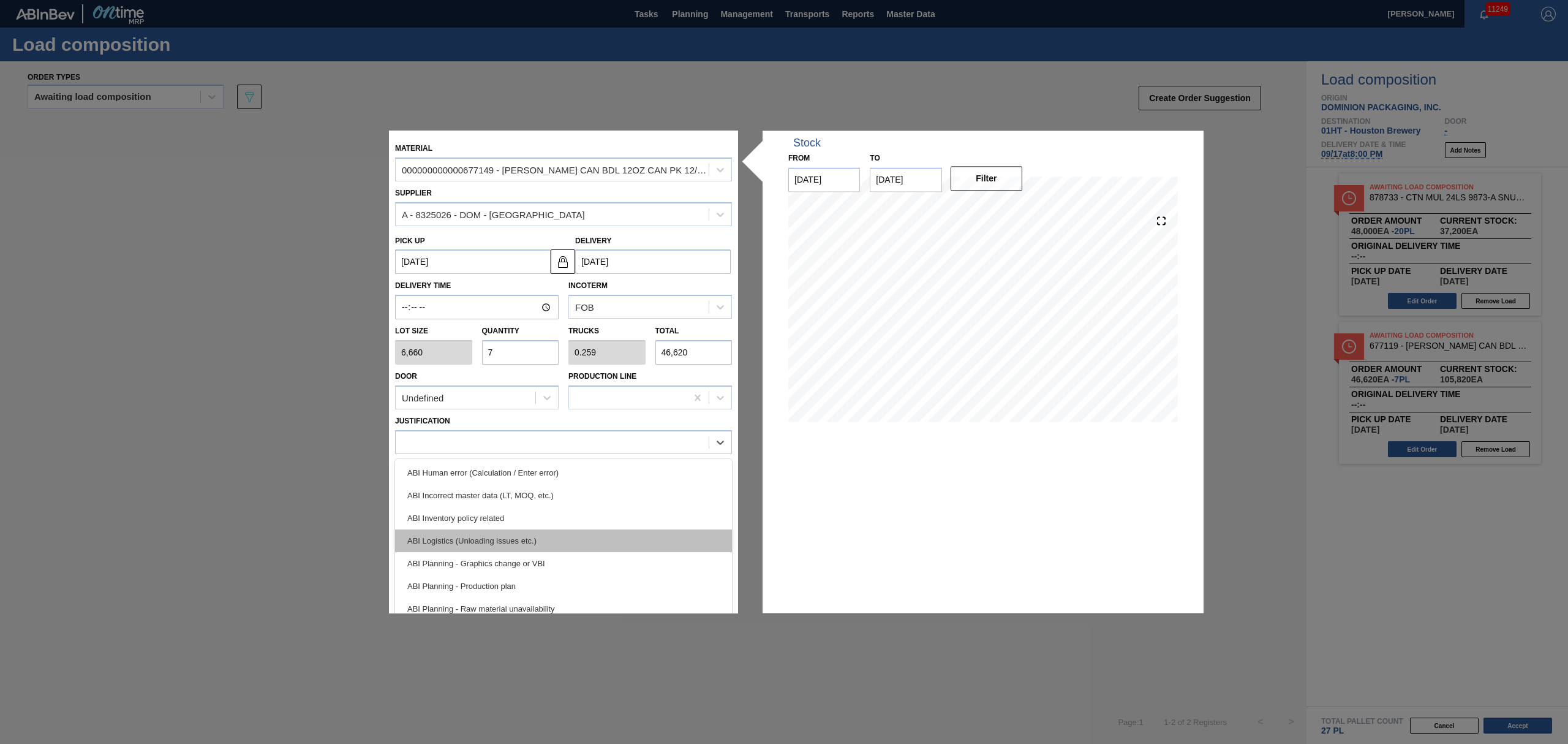
scroll to position [82, 0]
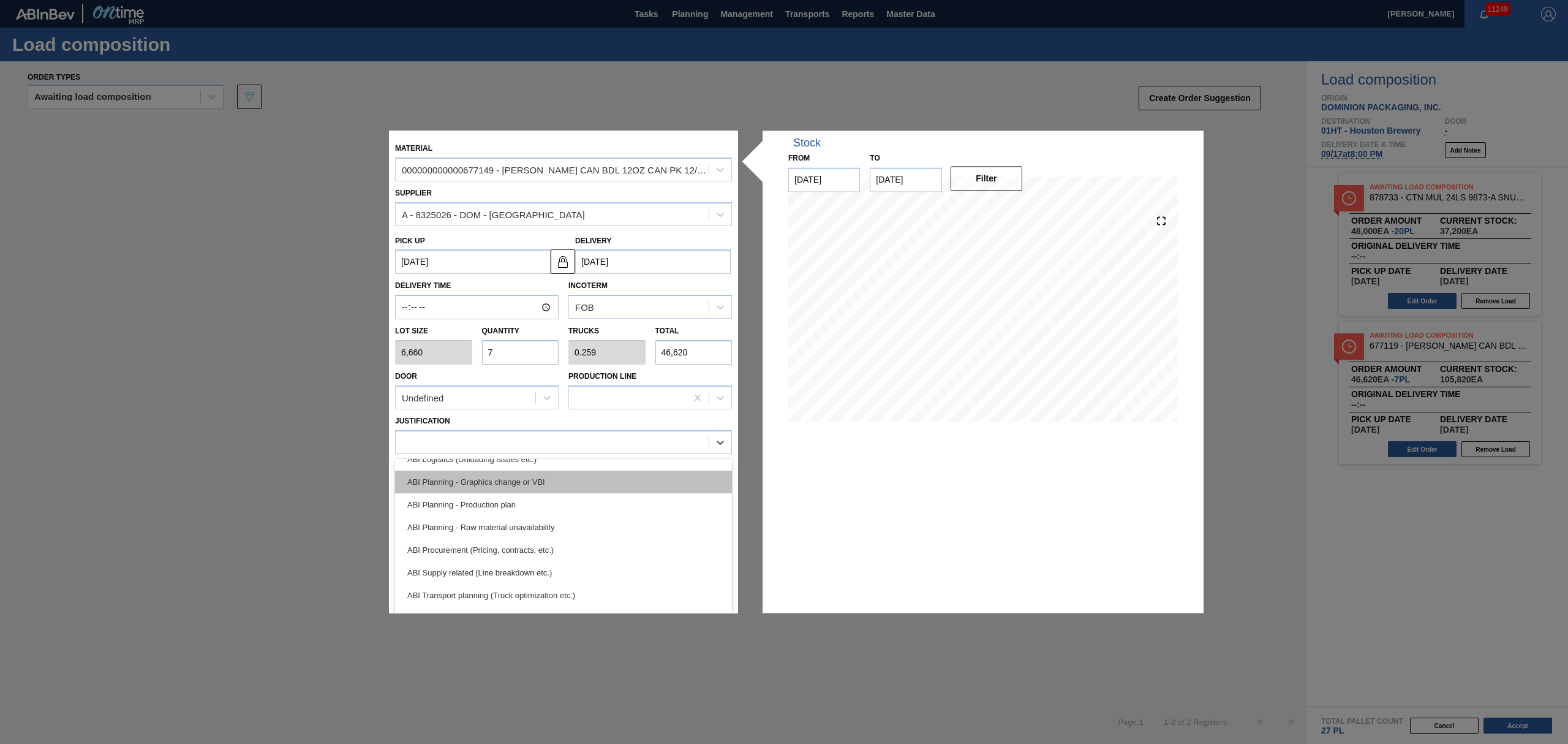
click at [564, 483] on div "ABI Planning - Graphics change or VBI" at bounding box center [563, 482] width 337 height 23
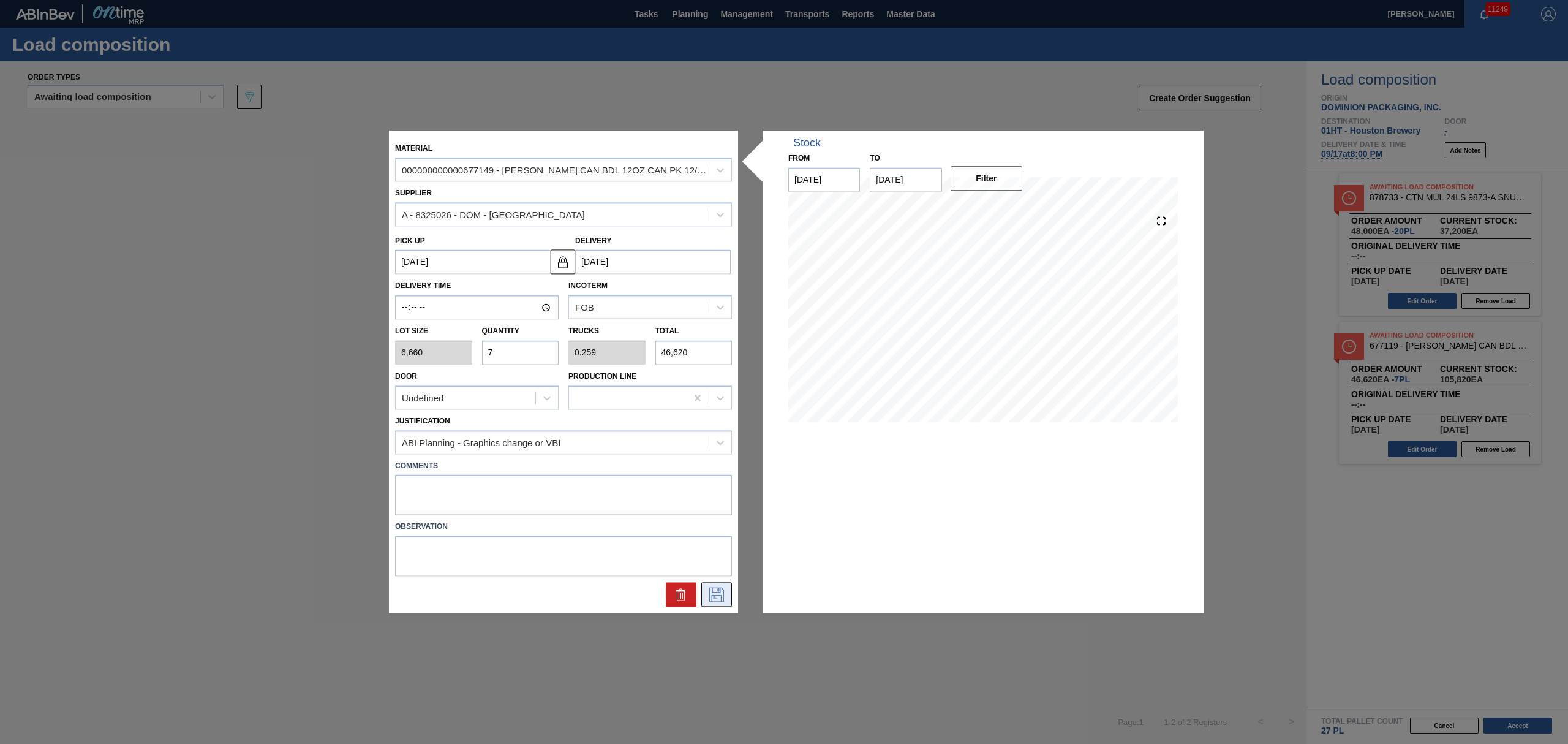
click at [724, 599] on icon at bounding box center [717, 595] width 20 height 15
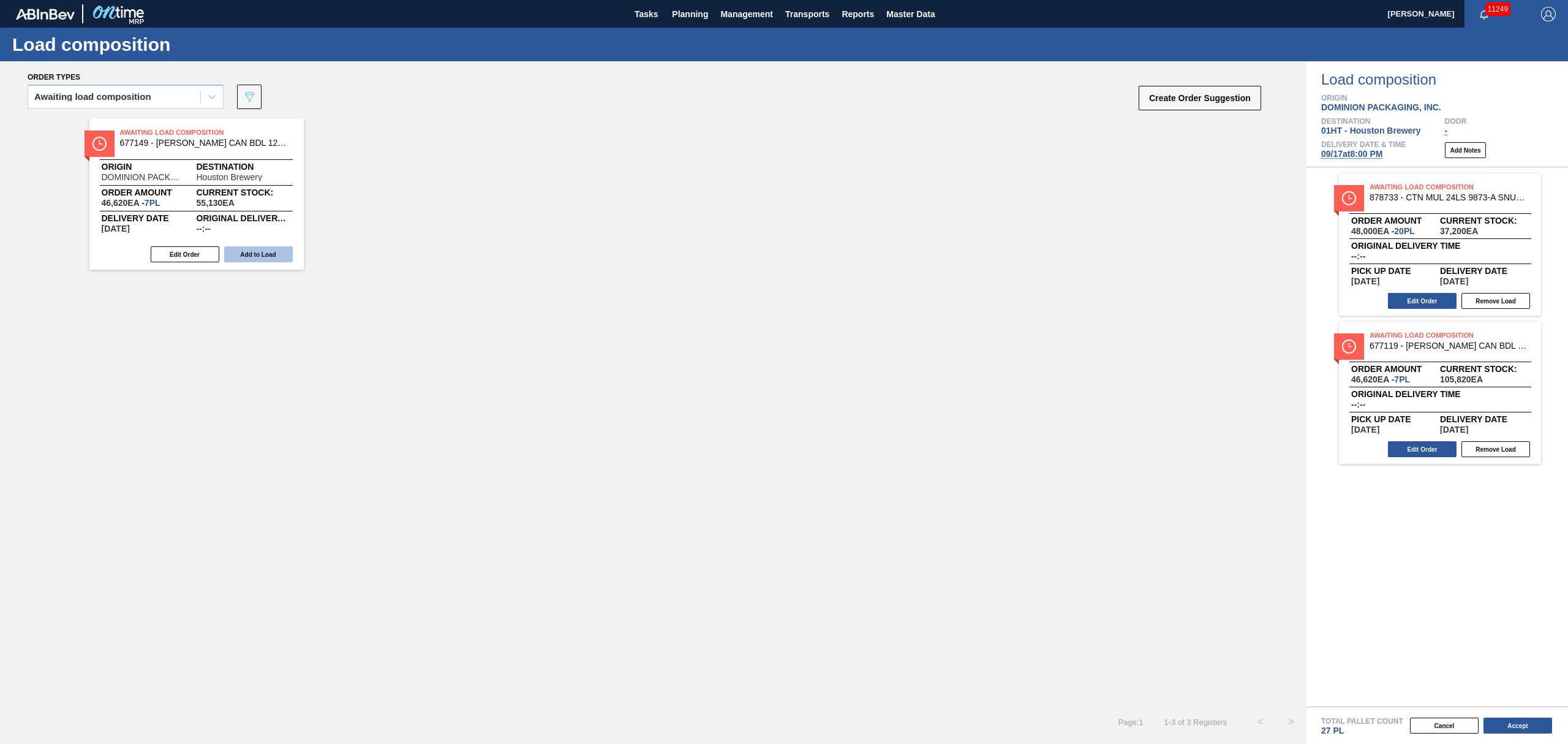
click at [278, 249] on button "Add to Load" at bounding box center [258, 254] width 68 height 16
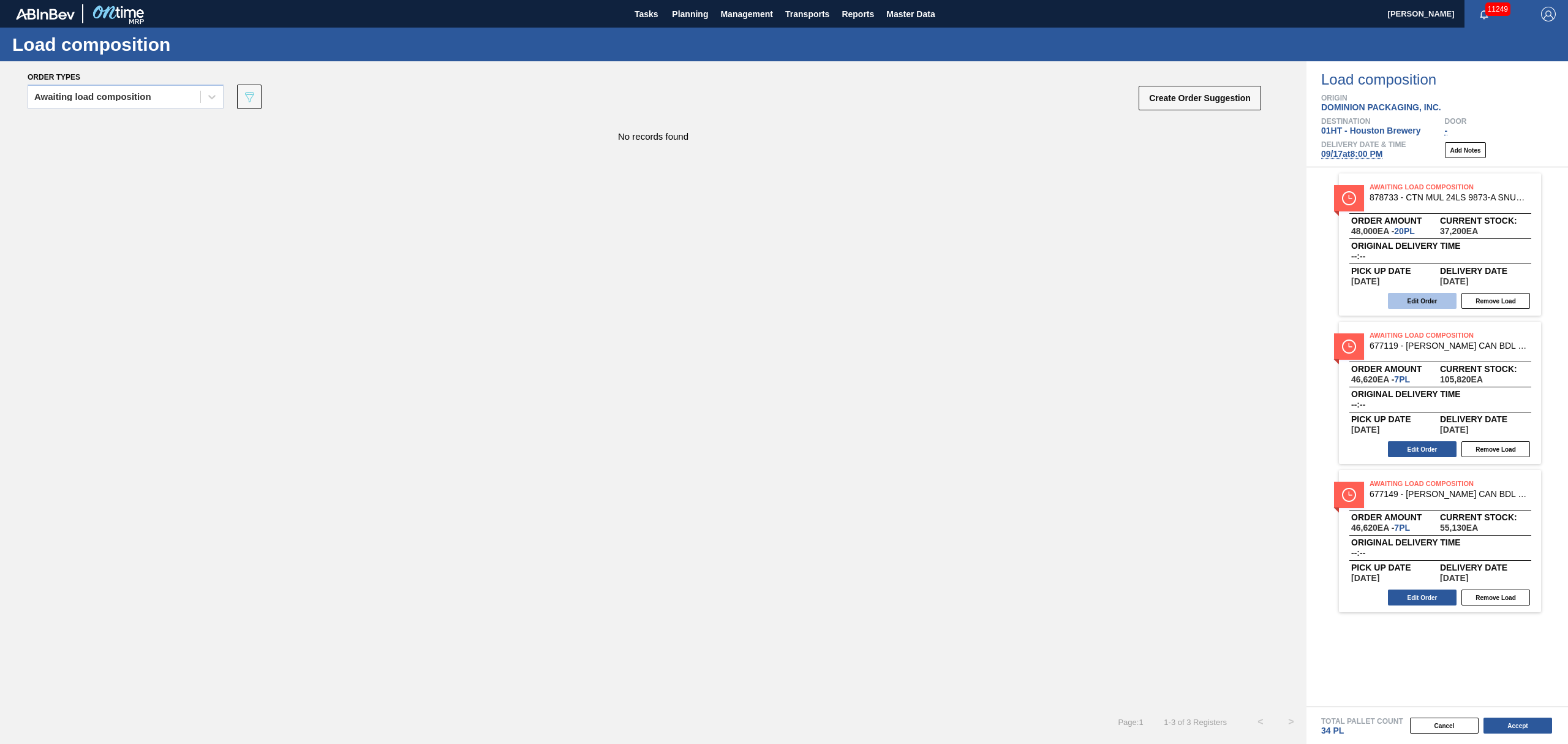
click at [1432, 306] on button "Edit Order" at bounding box center [1422, 301] width 68 height 16
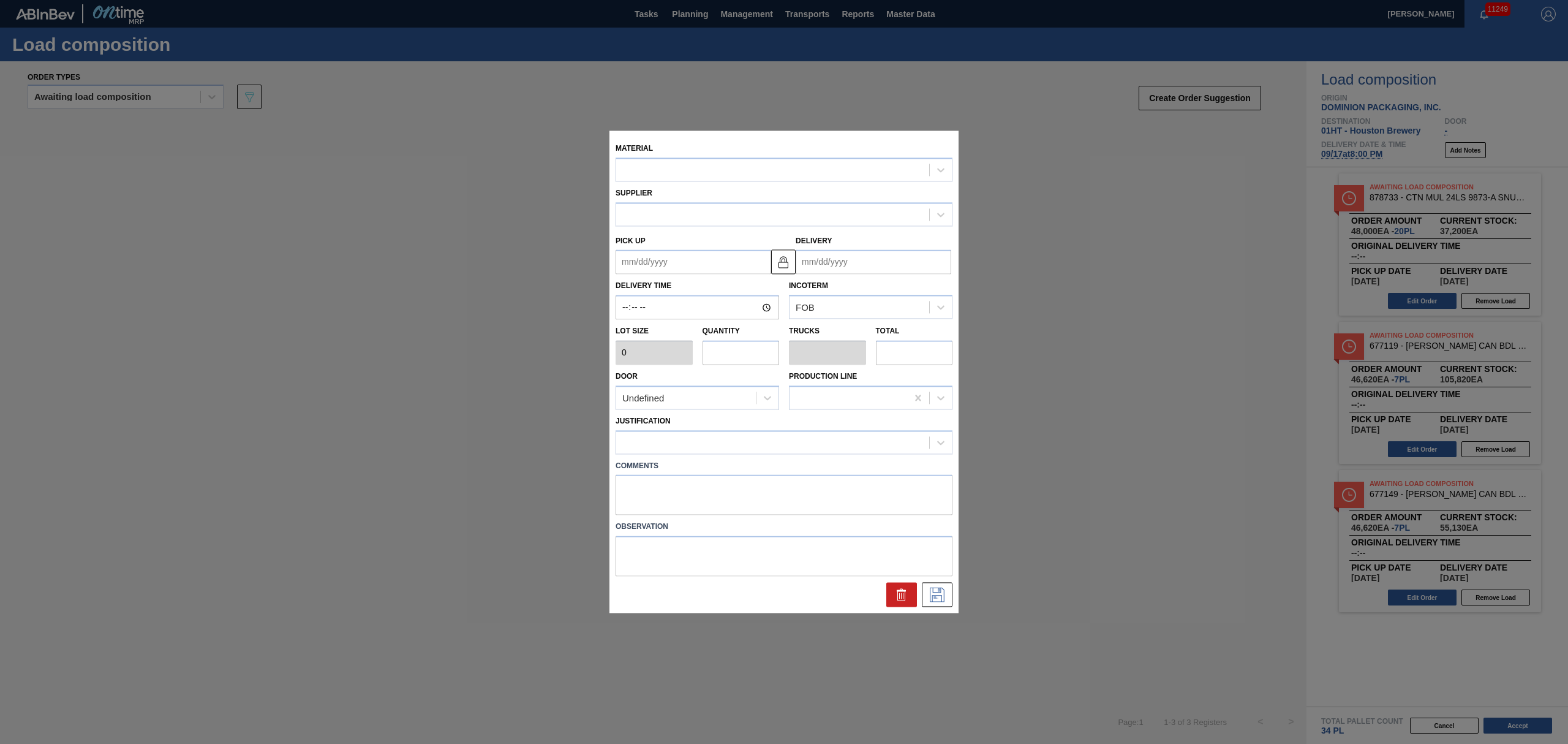
type input "2,400"
type input "20"
type input "0.833"
type input "48,000"
type up "[DATE]"
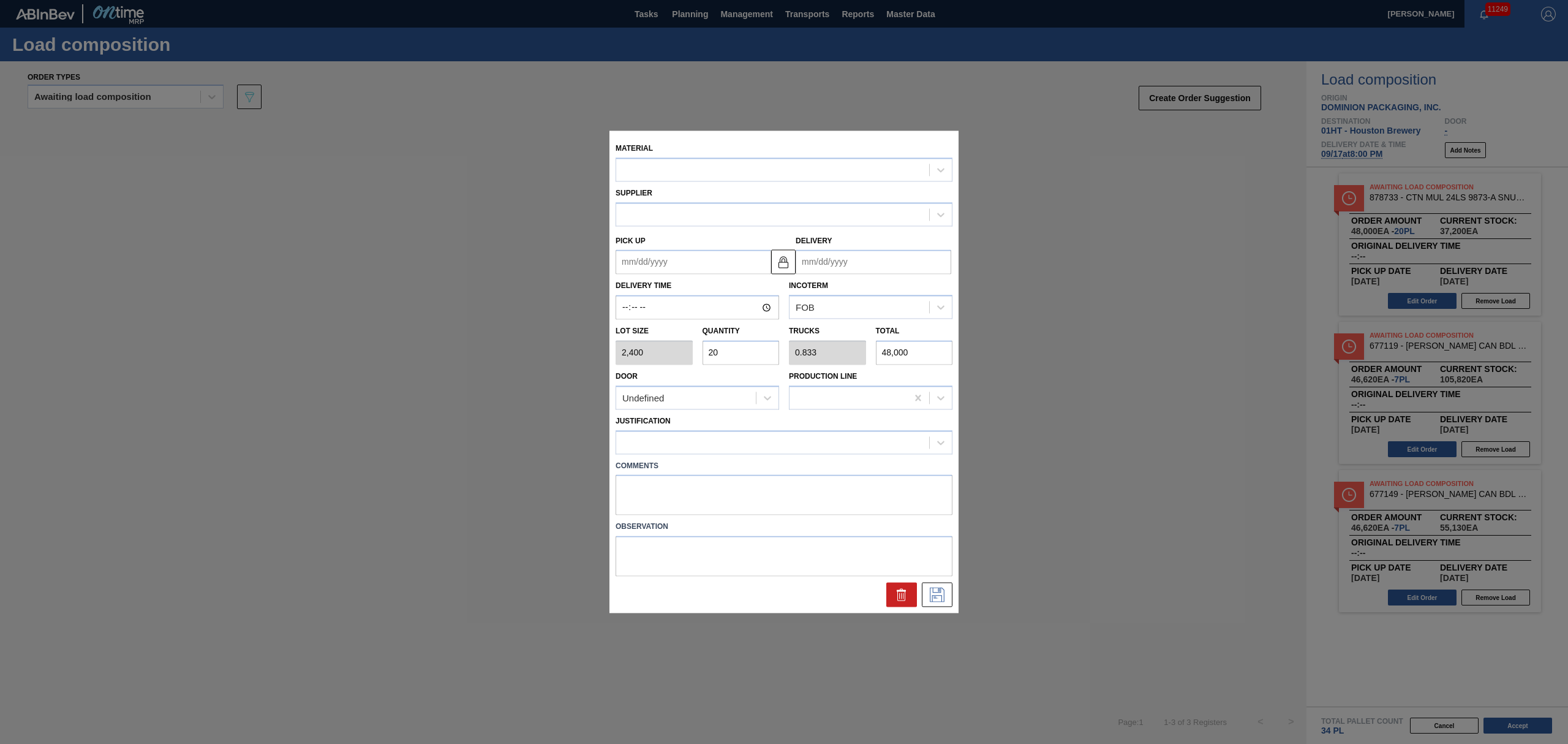
type input "[DATE]"
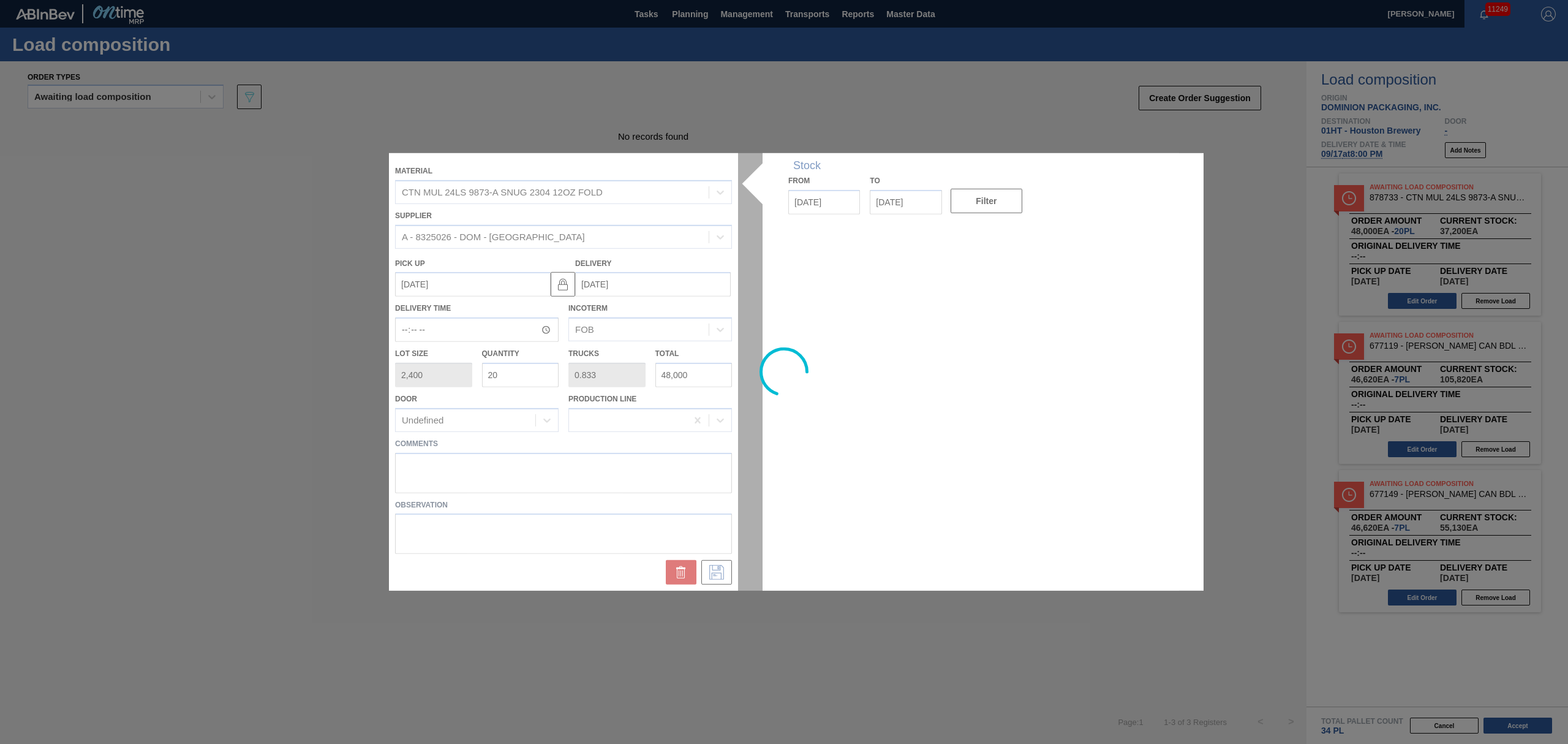
click at [532, 370] on div at bounding box center [784, 372] width 790 height 438
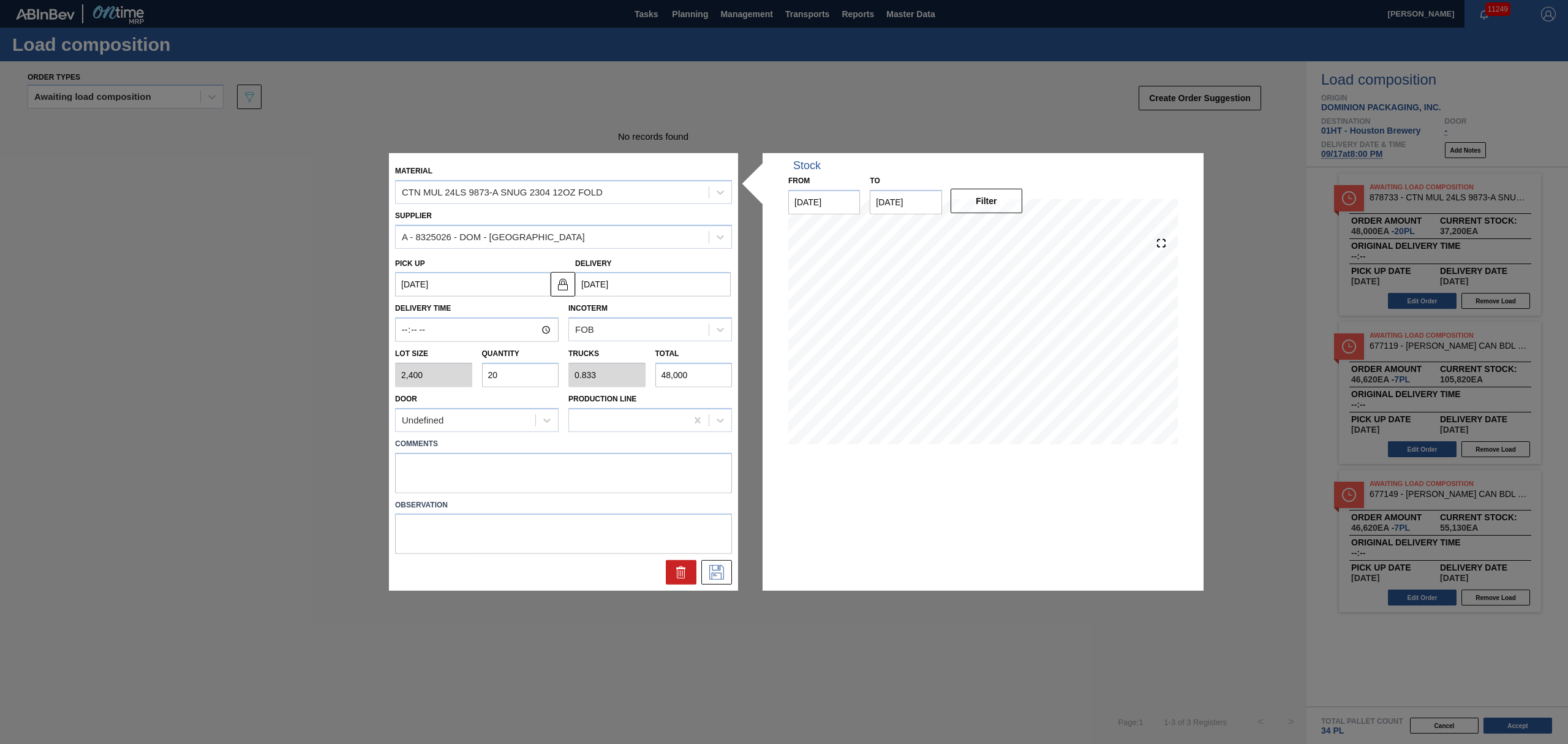
click at [405, 369] on div "Lot size 2,400 Quantity 20 Trucks 0.833 Total 48,000" at bounding box center [564, 365] width 347 height 46
type input "1"
type input "0.042"
type input "2,400"
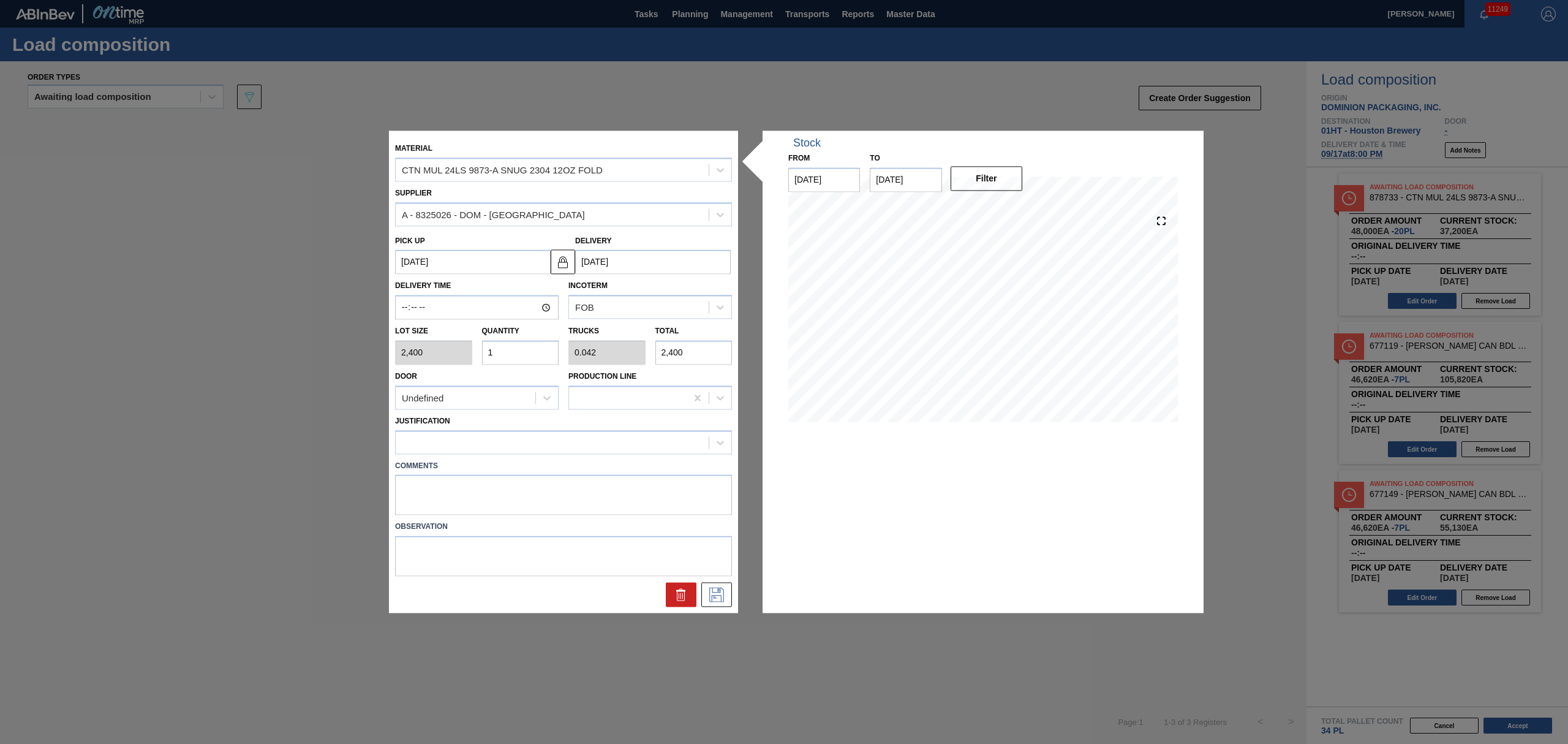
type input "10"
type input "0.417"
type input "24,000"
type input "10"
click at [721, 595] on icon at bounding box center [716, 595] width 15 height 15
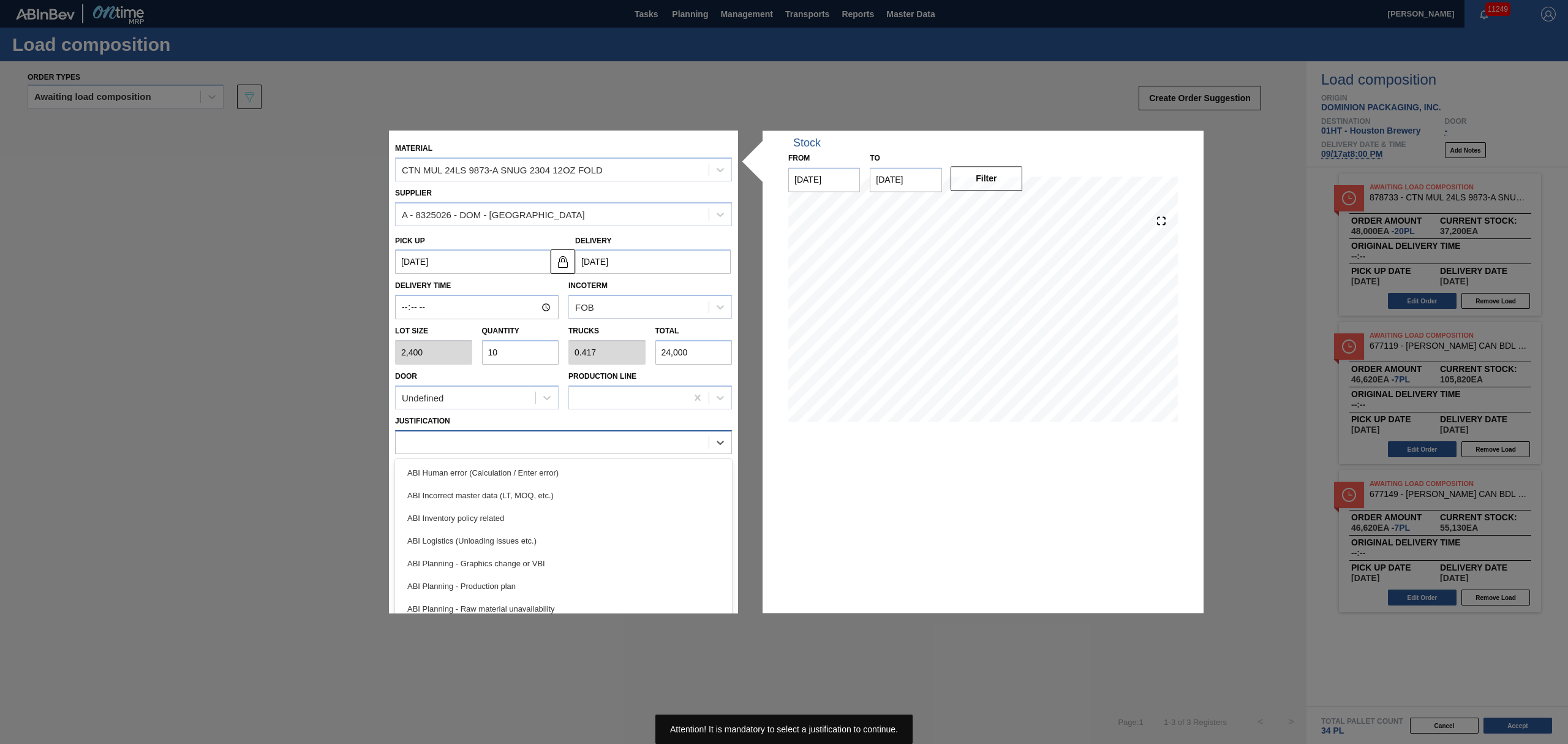
click at [511, 445] on div at bounding box center [552, 441] width 313 height 18
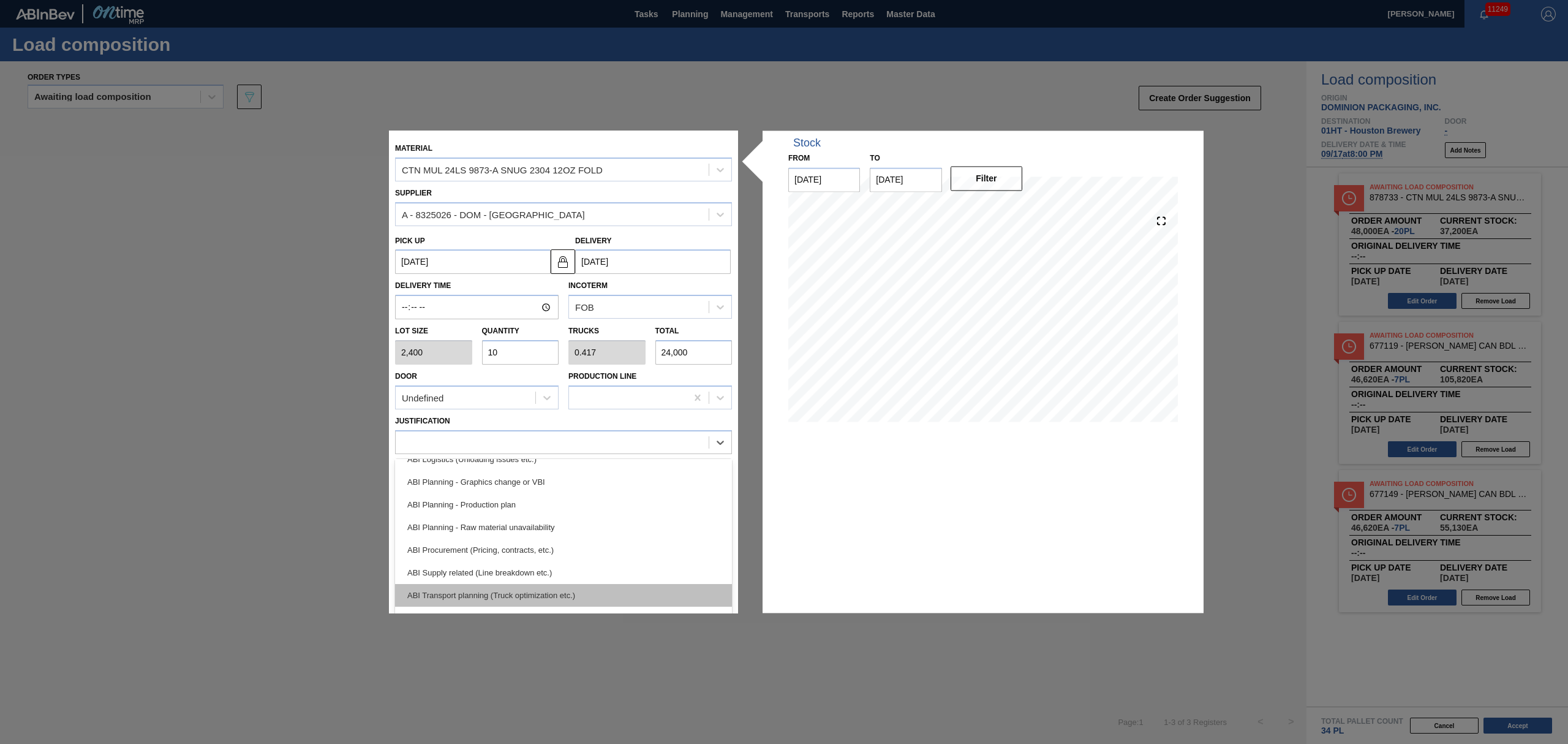
click at [511, 589] on div "ABI Transport planning (Truck optimization etc.)" at bounding box center [563, 595] width 337 height 23
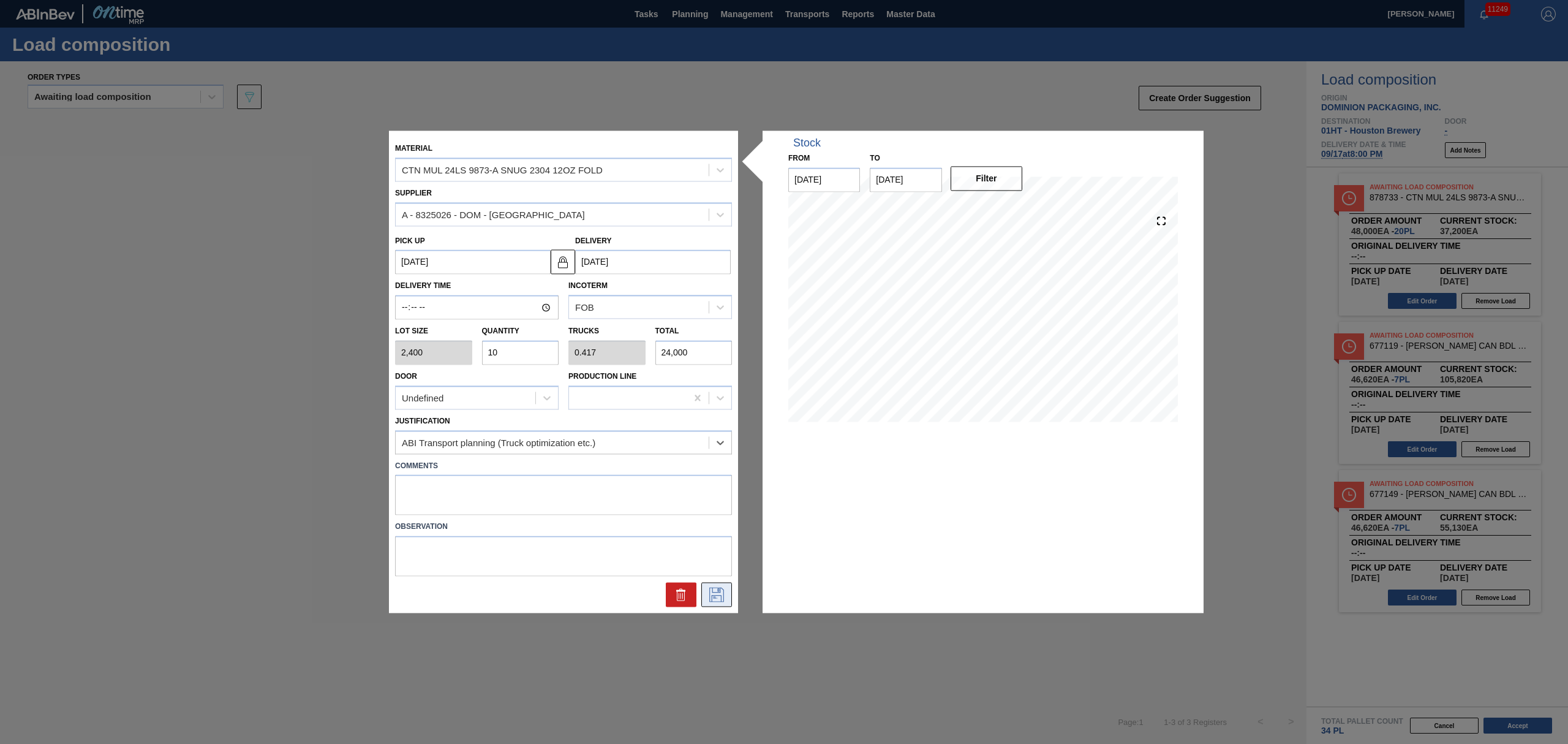
click at [712, 589] on icon at bounding box center [716, 595] width 15 height 15
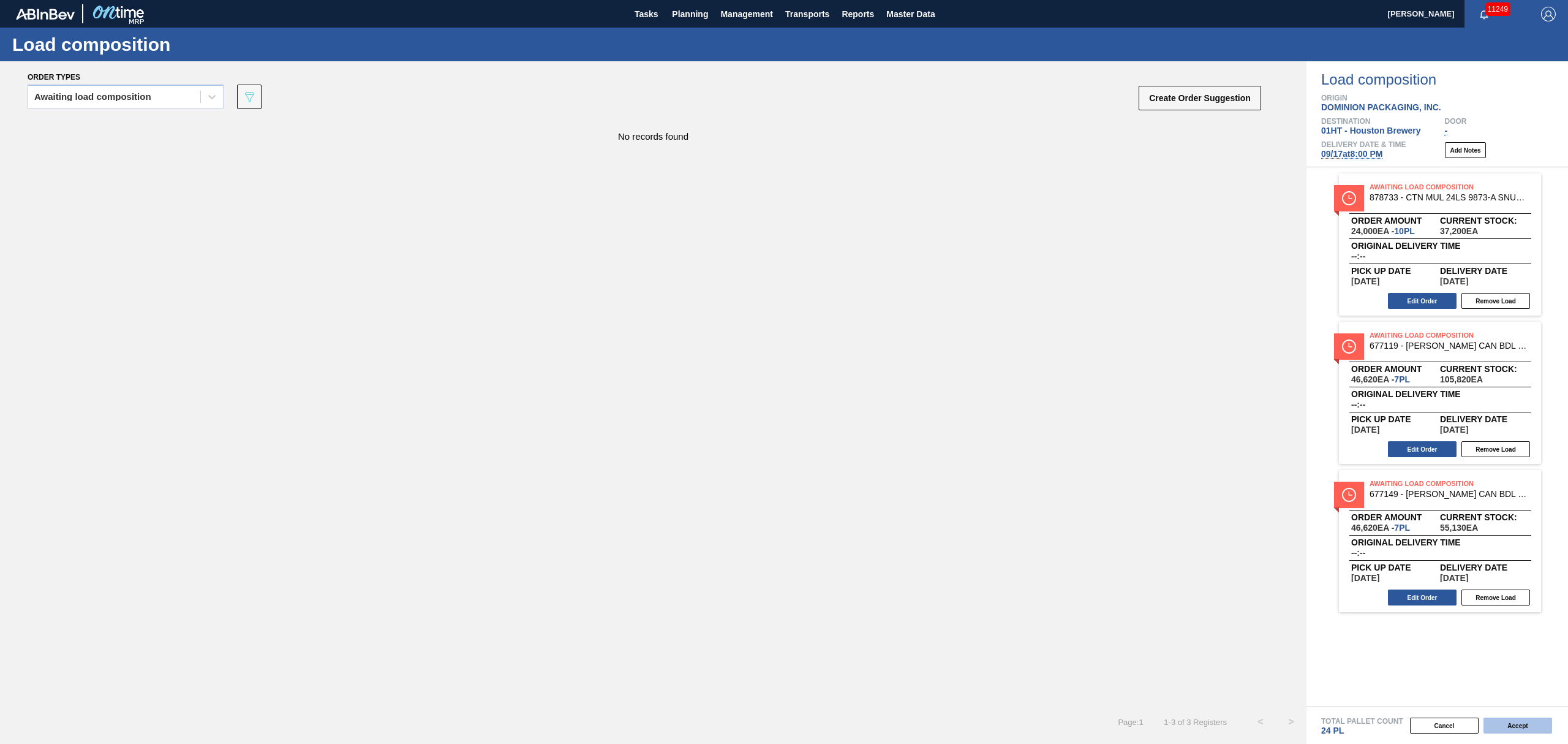
click at [1515, 724] on button "Accept" at bounding box center [1517, 725] width 68 height 16
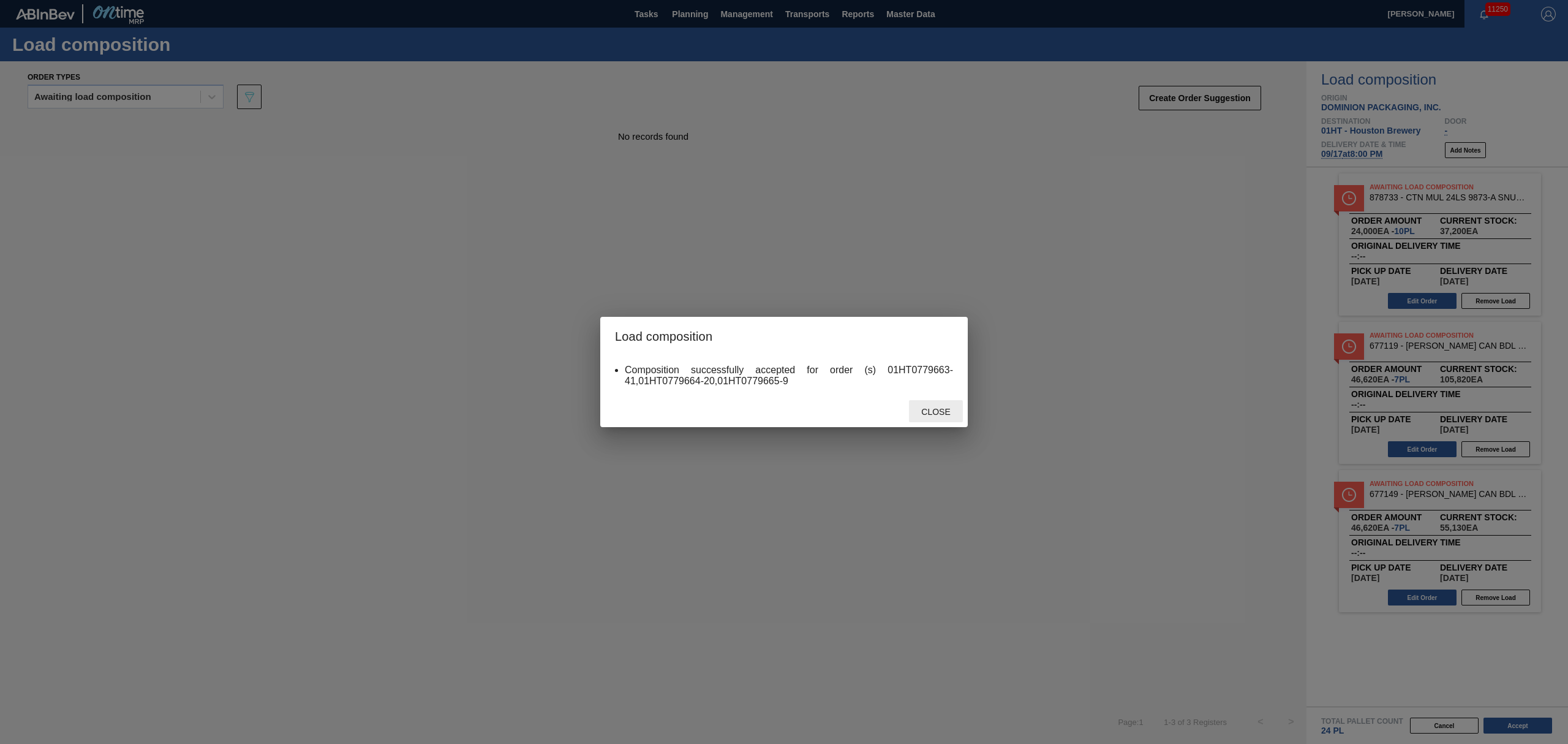
click at [936, 400] on div "Close" at bounding box center [936, 411] width 54 height 23
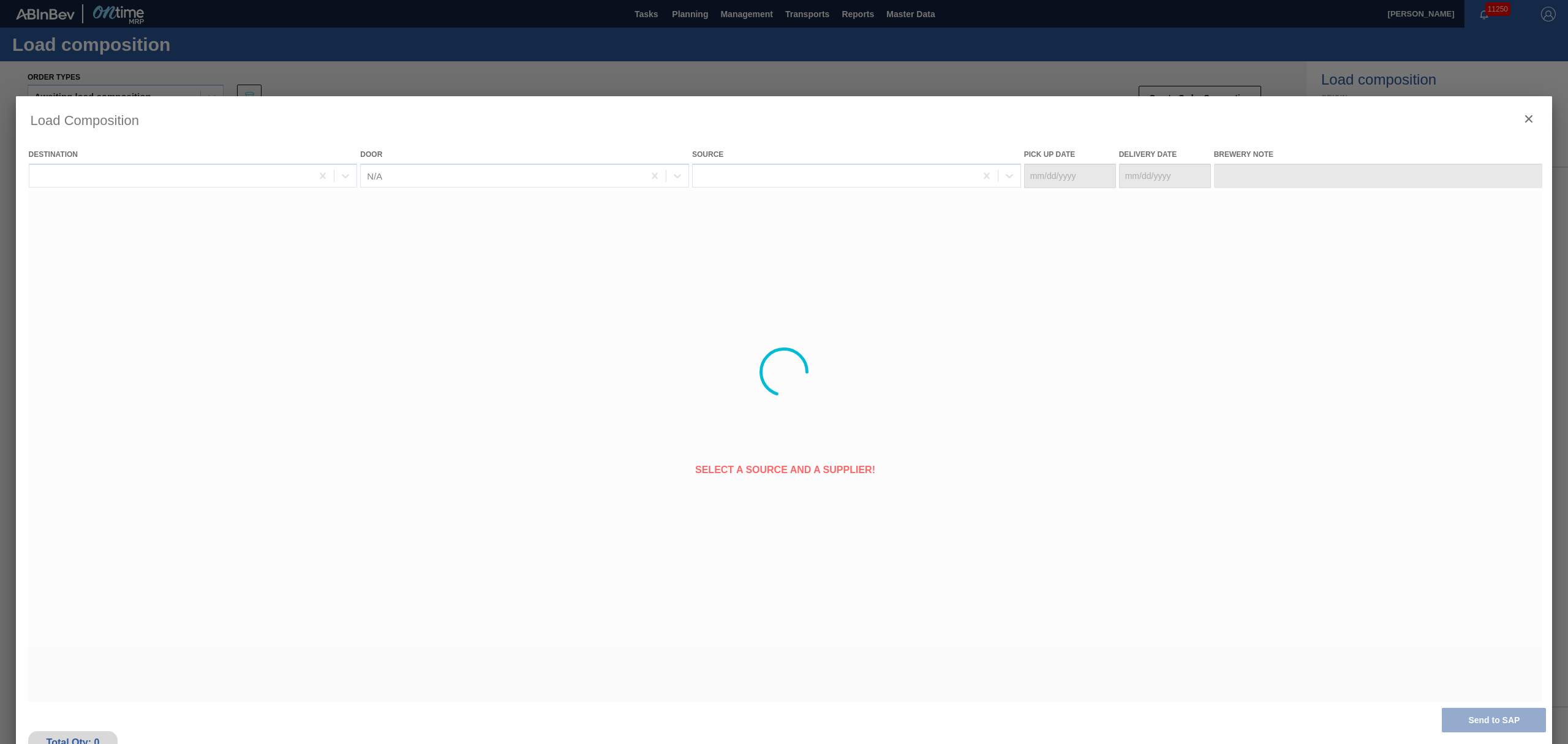
type Date "[DATE]"
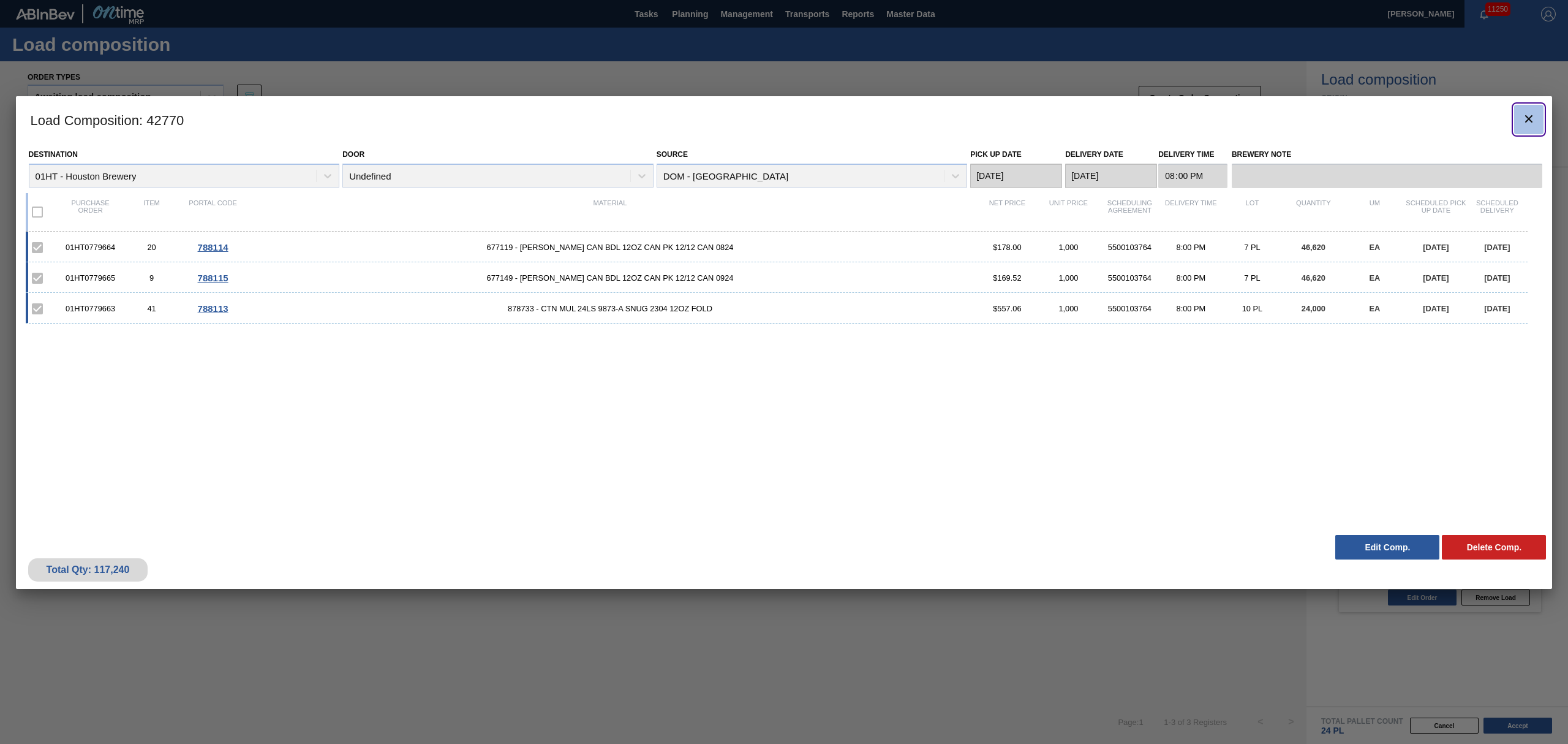
click at [1530, 113] on icon "botão de ícone" at bounding box center [1528, 119] width 15 height 15
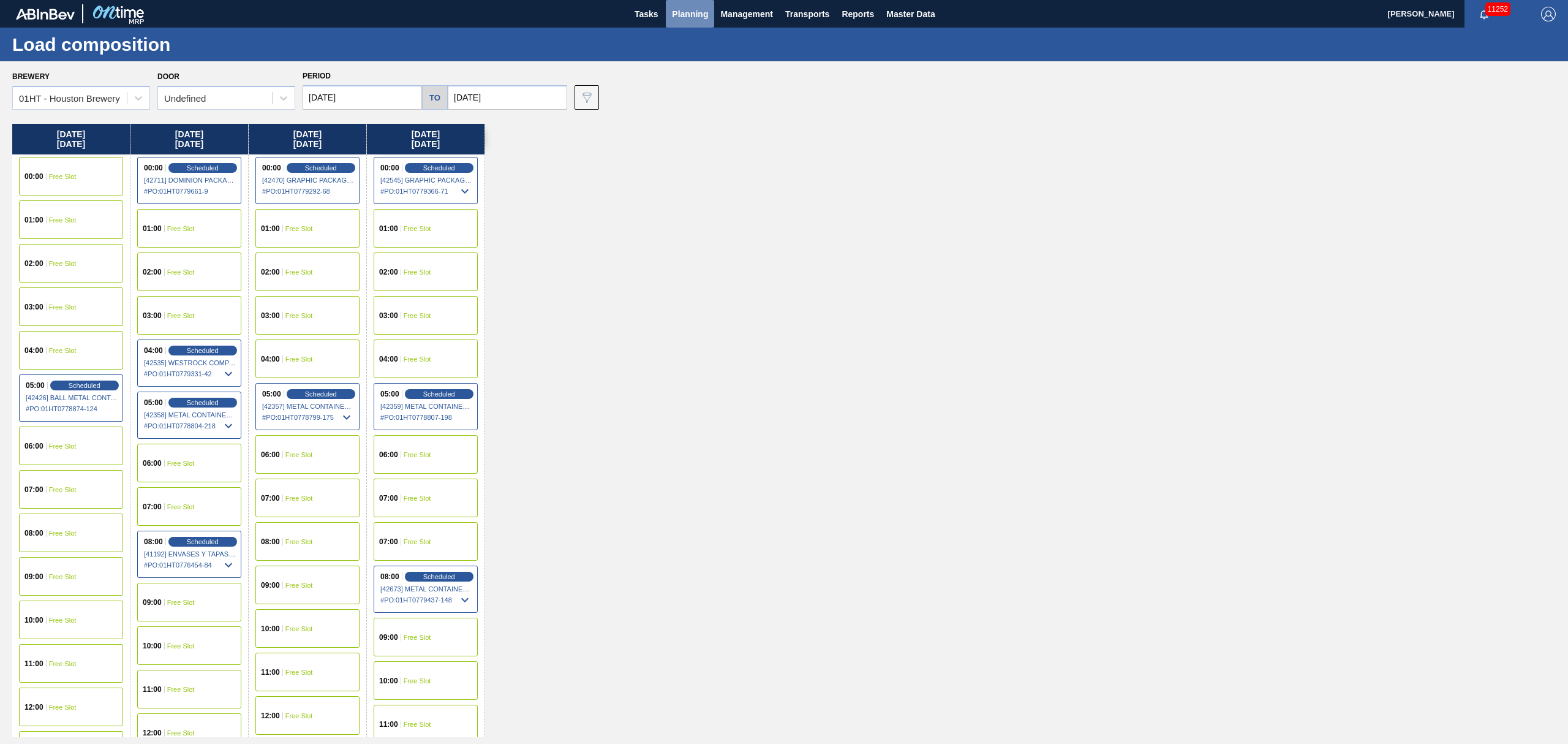
click at [689, 8] on span "Planning" at bounding box center [690, 14] width 36 height 15
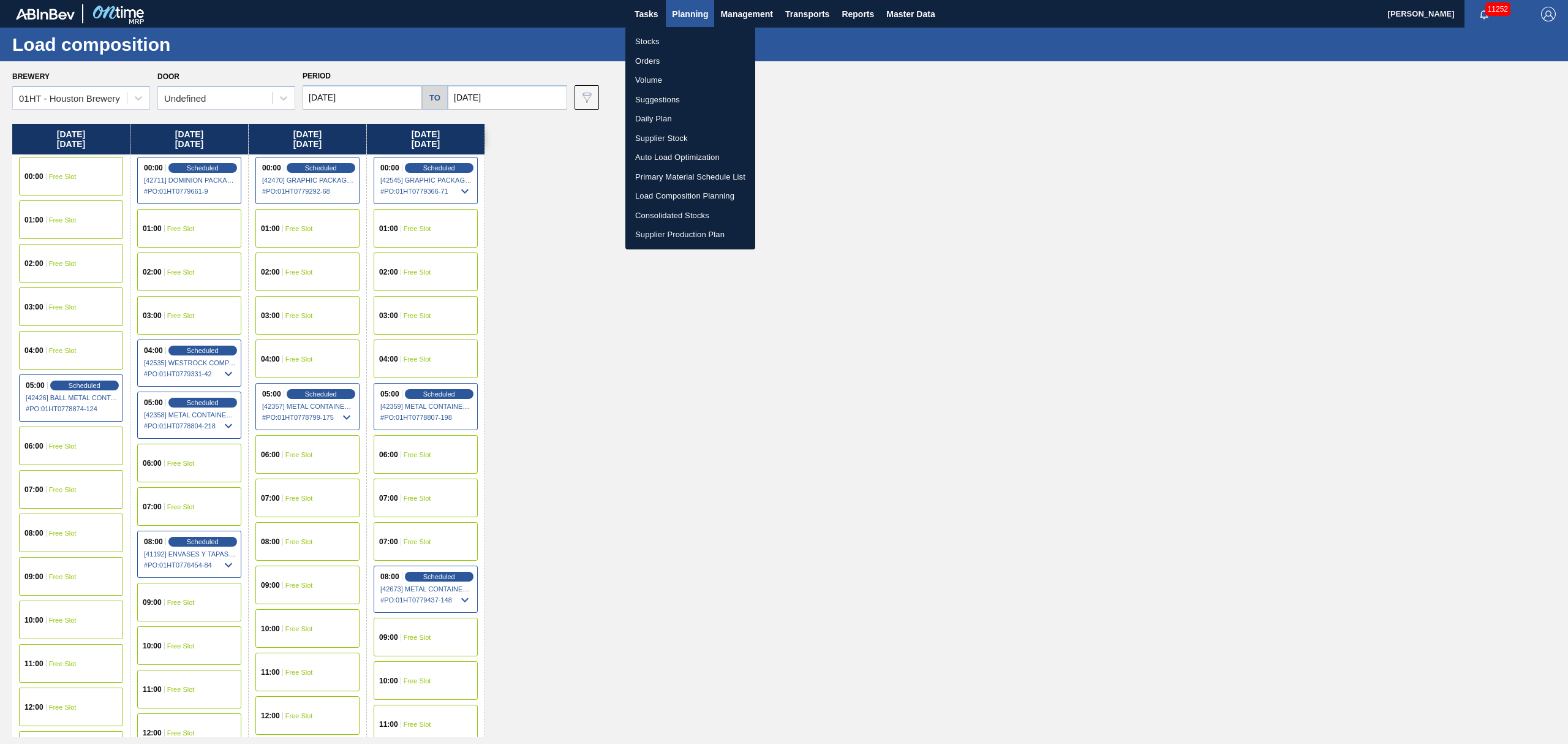
drag, startPoint x: 652, startPoint y: 42, endPoint x: 643, endPoint y: 50, distance: 12.0
click at [652, 42] on li "Stocks" at bounding box center [690, 42] width 130 height 20
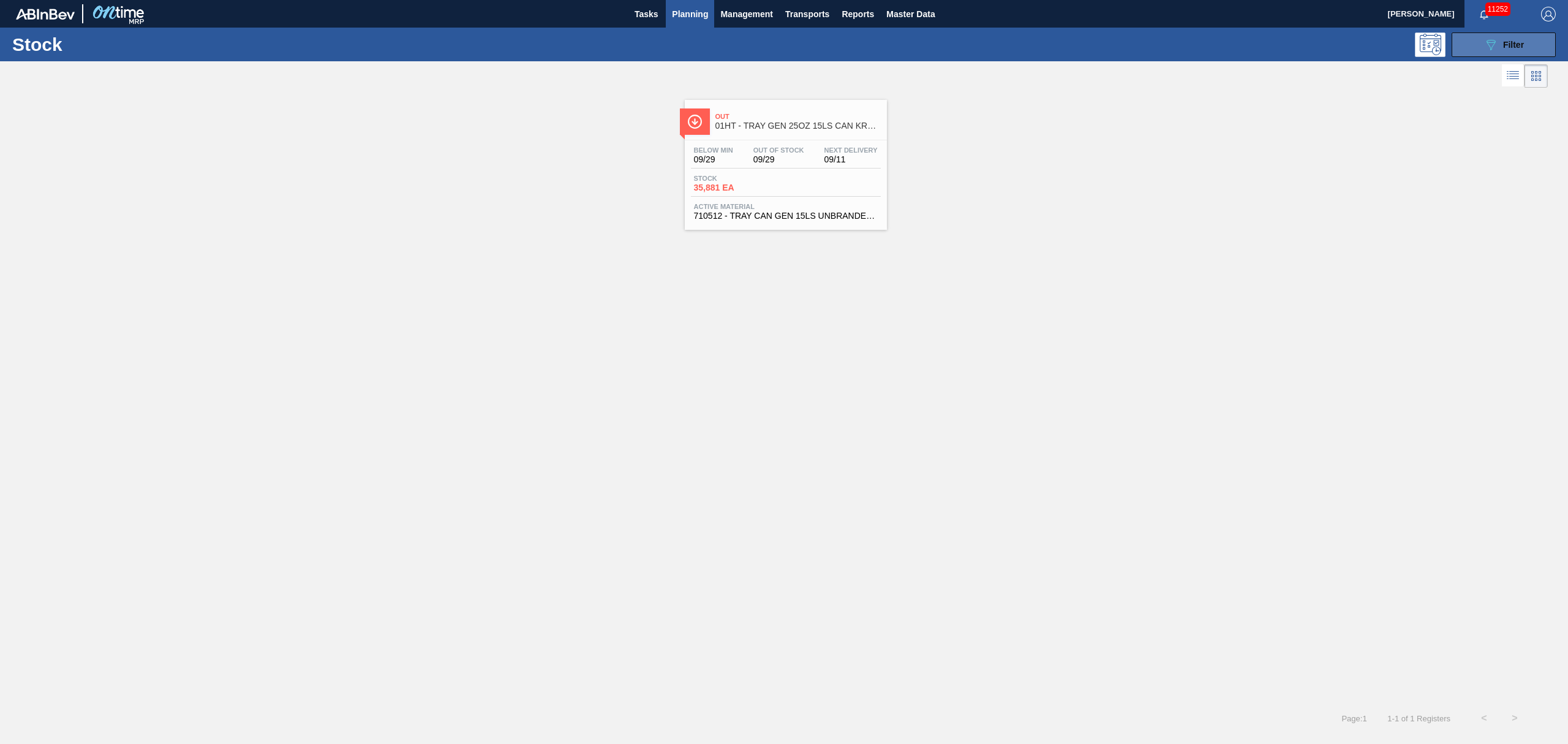
click at [1490, 37] on icon "089F7B8B-B2A5-4AFE-B5C0-19BA573D28AC" at bounding box center [1490, 44] width 15 height 15
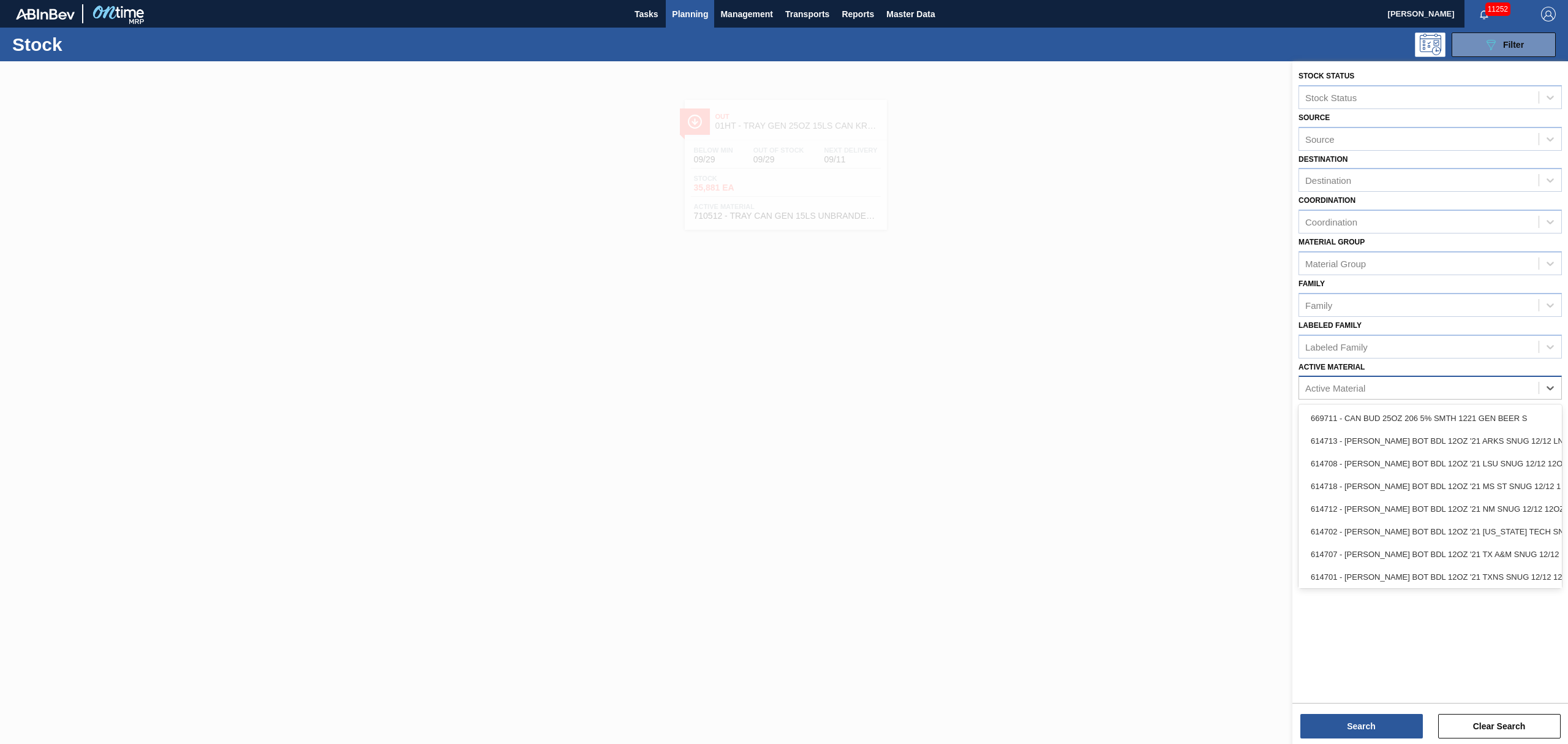
click at [1471, 388] on div "Active Material" at bounding box center [1418, 388] width 239 height 18
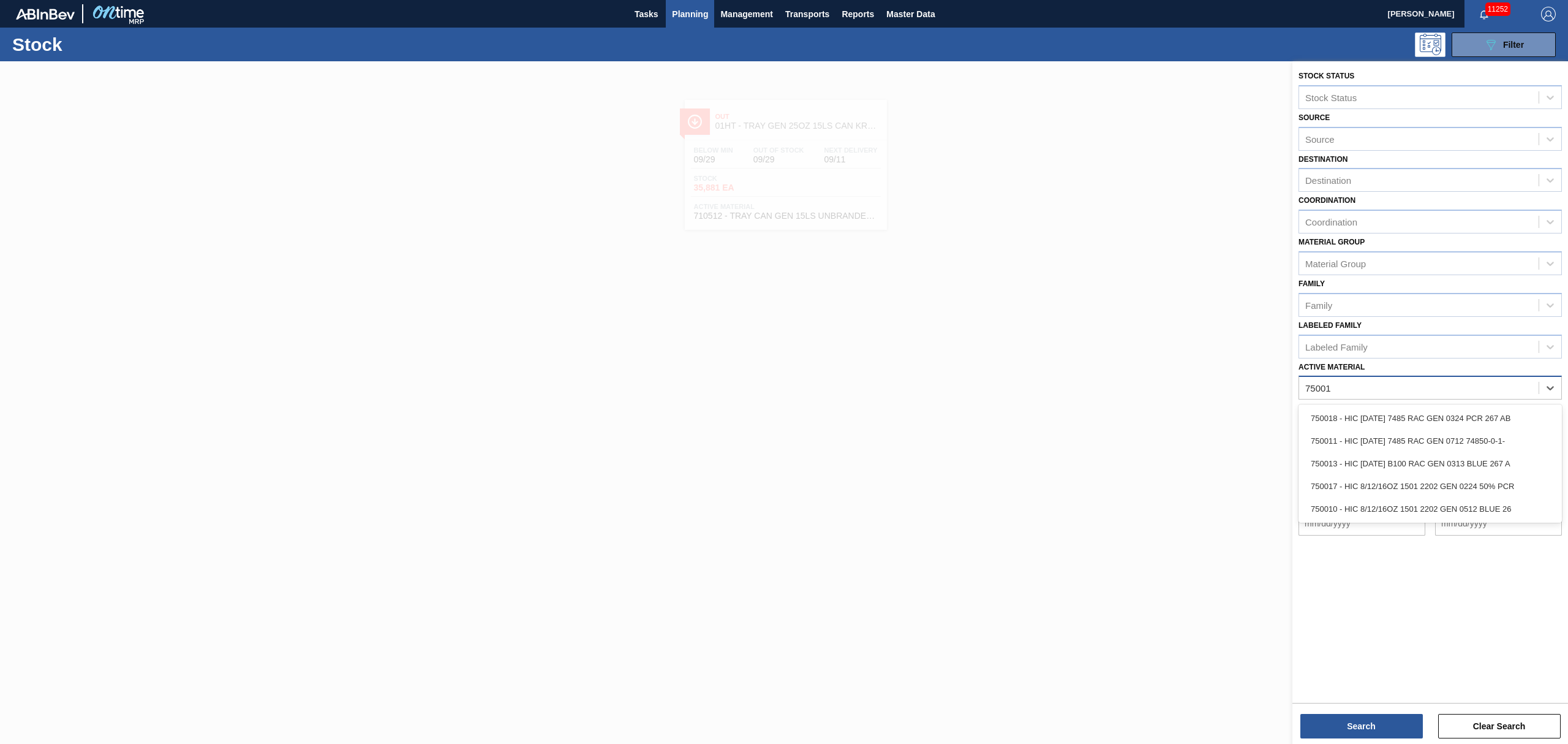
type Material "750011"
type Material "750006"
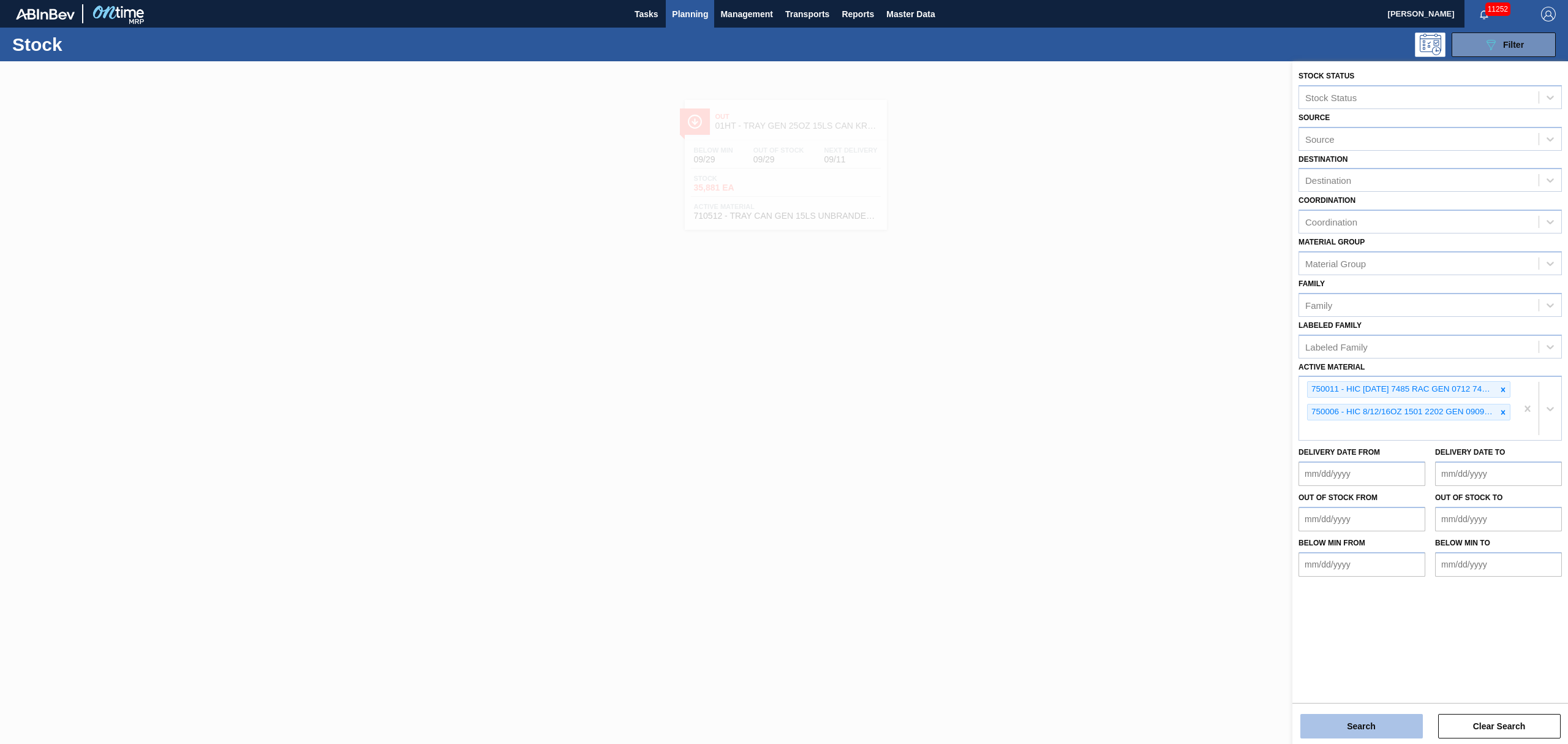
click at [1348, 719] on button "Search" at bounding box center [1361, 726] width 123 height 25
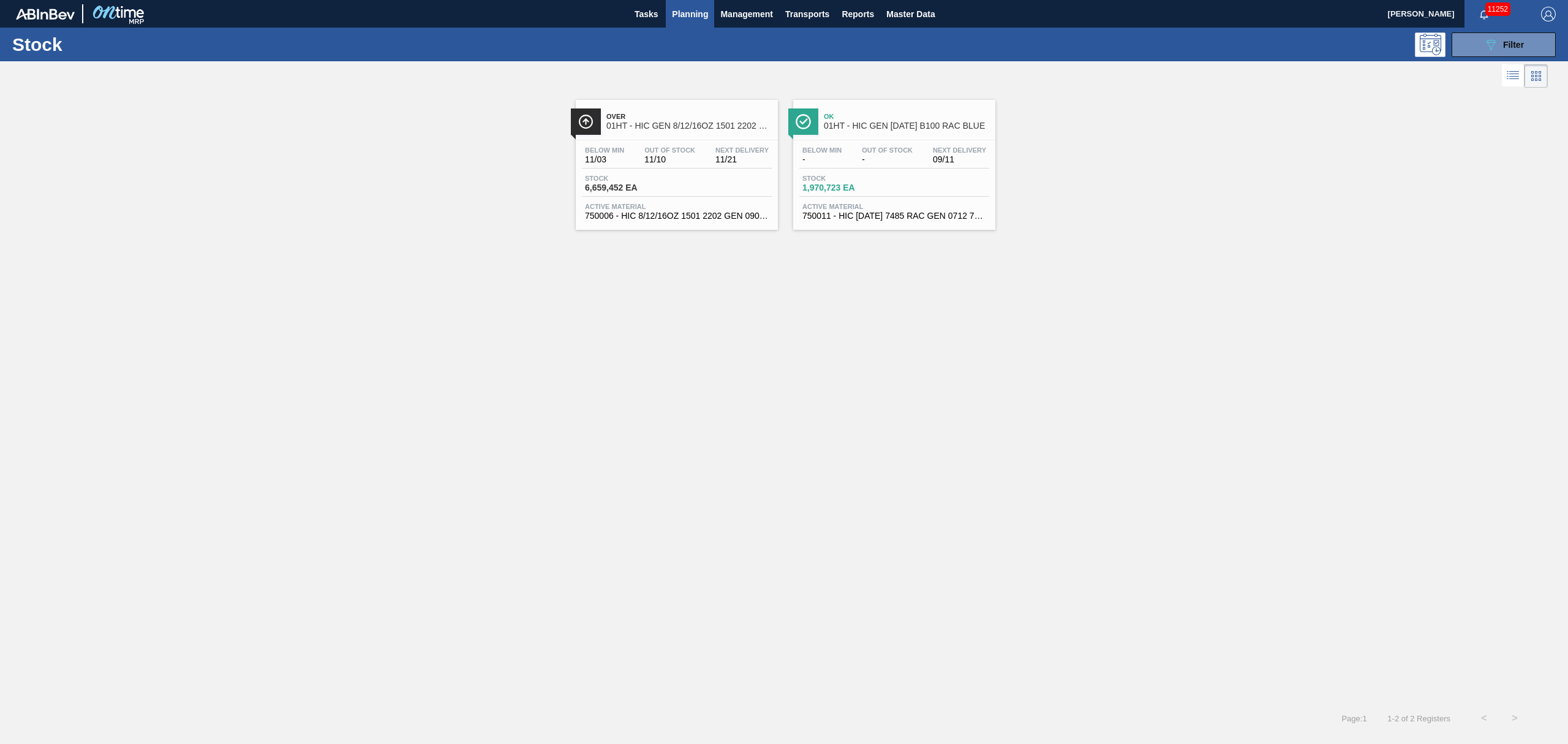
click at [877, 168] on div "Below Min - Out Of Stock - Next Delivery 09/11" at bounding box center [893, 158] width 190 height 22
